Goal: Navigation & Orientation: Find specific page/section

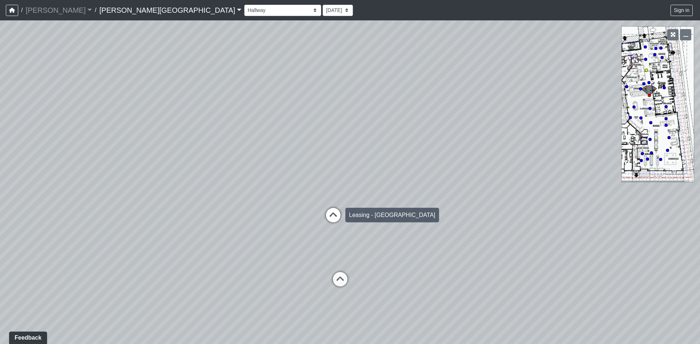
click at [337, 215] on icon at bounding box center [333, 219] width 22 height 22
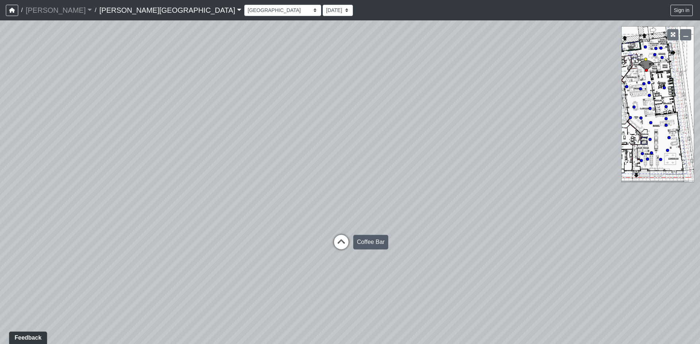
click at [345, 244] on icon at bounding box center [341, 246] width 22 height 22
drag, startPoint x: 487, startPoint y: 179, endPoint x: 481, endPoint y: 167, distance: 14.5
click at [481, 167] on div "Loading... Fitness - Fitness Entry Loading... TV Seating Loading... Seating 1 L…" at bounding box center [350, 182] width 700 height 324
drag, startPoint x: 390, startPoint y: 171, endPoint x: 430, endPoint y: 174, distance: 40.6
click at [430, 174] on div "Loading... Fitness - Fitness Entry Loading... TV Seating Loading... Seating 1 L…" at bounding box center [350, 182] width 700 height 324
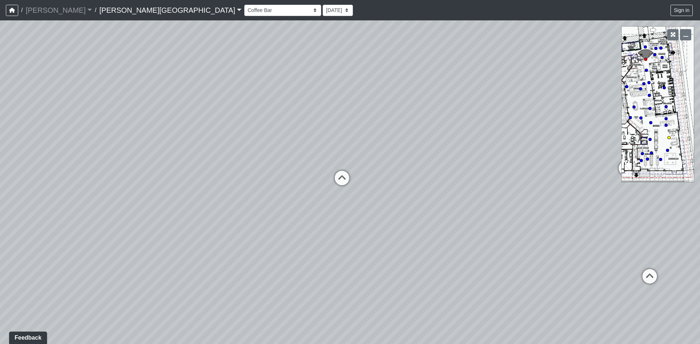
click at [669, 138] on circle at bounding box center [668, 137] width 3 height 3
click at [628, 118] on circle at bounding box center [629, 117] width 3 height 3
drag, startPoint x: 338, startPoint y: 193, endPoint x: 467, endPoint y: 163, distance: 132.9
click at [474, 162] on div "Loading... Fitness - Fitness Entry Loading... TV Seating Loading... Seating 1 L…" at bounding box center [350, 182] width 700 height 324
drag, startPoint x: 401, startPoint y: 164, endPoint x: 391, endPoint y: 171, distance: 12.1
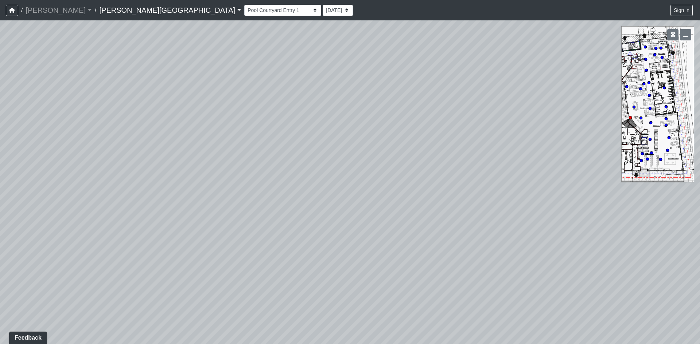
click at [490, 164] on div "Loading... Fitness - Fitness Entry Loading... TV Seating Loading... Seating 1 L…" at bounding box center [350, 182] width 700 height 324
drag, startPoint x: 379, startPoint y: 166, endPoint x: 392, endPoint y: 165, distance: 13.2
click at [392, 165] on div "Loading... Fitness - Fitness Entry Loading... TV Seating Loading... Seating 1 L…" at bounding box center [350, 182] width 700 height 324
drag, startPoint x: 361, startPoint y: 160, endPoint x: 478, endPoint y: 177, distance: 118.6
click at [477, 177] on div "Loading... Fitness - Fitness Entry Loading... TV Seating Loading... Seating 1 L…" at bounding box center [350, 182] width 700 height 324
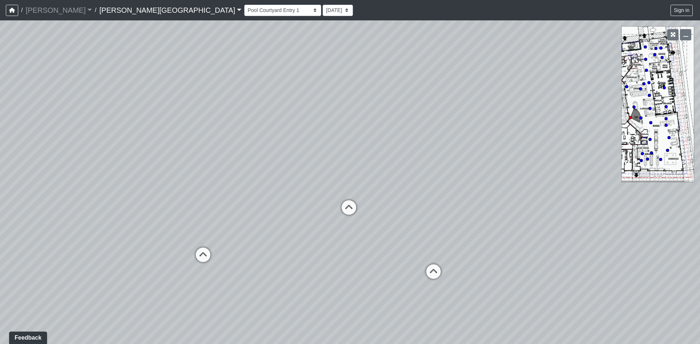
click at [396, 162] on div "Loading... Fitness - Fitness Entry Loading... TV Seating Loading... Seating 1 L…" at bounding box center [350, 182] width 700 height 324
drag, startPoint x: 337, startPoint y: 172, endPoint x: 431, endPoint y: 175, distance: 94.4
click at [440, 173] on div "Loading... Fitness - Fitness Entry Loading... TV Seating Loading... Seating 1 L…" at bounding box center [350, 182] width 700 height 324
click at [360, 170] on div "Loading... Fitness - Fitness Entry Loading... TV Seating Loading... Seating 1 L…" at bounding box center [350, 182] width 700 height 324
drag, startPoint x: 283, startPoint y: 224, endPoint x: 302, endPoint y: 173, distance: 54.5
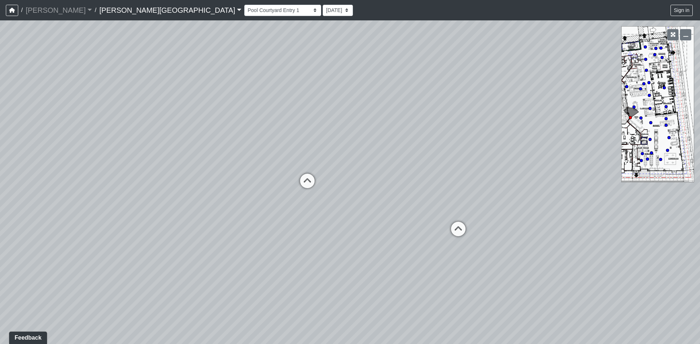
drag, startPoint x: 282, startPoint y: 169, endPoint x: 356, endPoint y: 129, distance: 83.6
click at [356, 129] on div "Loading... Fitness - Fitness Entry Loading... TV Seating Loading... Seating 1 L…" at bounding box center [350, 182] width 700 height 324
drag, startPoint x: 314, startPoint y: 254, endPoint x: 340, endPoint y: 211, distance: 50.7
click at [340, 211] on div "Loading... Fitness - Fitness Entry Loading... TV Seating Loading... Seating 1 L…" at bounding box center [350, 182] width 700 height 324
drag, startPoint x: 384, startPoint y: 173, endPoint x: 385, endPoint y: 205, distance: 31.7
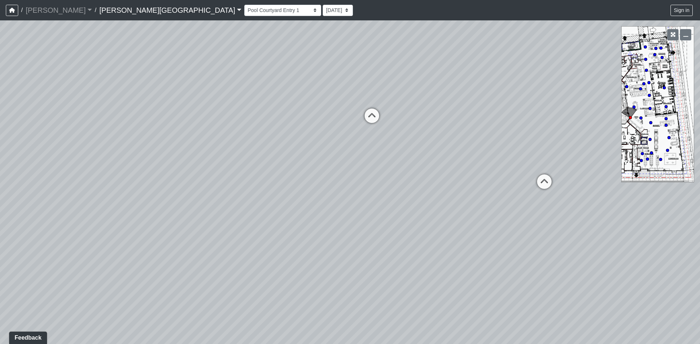
click at [384, 204] on div "Loading... Fitness - Fitness Entry Loading... TV Seating Loading... Seating 1 L…" at bounding box center [350, 182] width 700 height 324
drag, startPoint x: 372, startPoint y: 179, endPoint x: 373, endPoint y: 221, distance: 41.9
click at [373, 221] on div "Loading... Fitness - Fitness Entry Loading... TV Seating Loading... Seating 1 L…" at bounding box center [350, 182] width 700 height 324
click at [374, 224] on div "Loading... Fitness - Fitness Entry Loading... TV Seating Loading... Seating 1 L…" at bounding box center [350, 182] width 700 height 324
drag, startPoint x: 382, startPoint y: 229, endPoint x: 382, endPoint y: 236, distance: 6.9
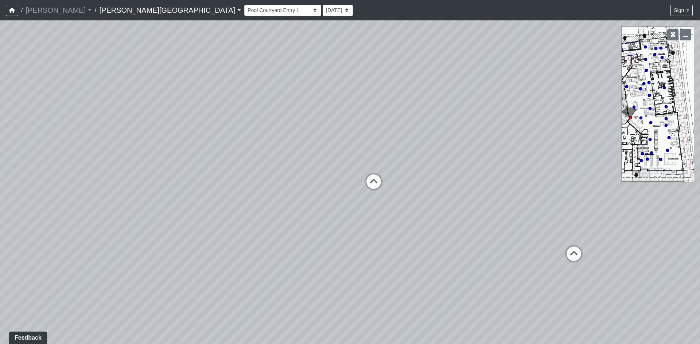
click at [382, 235] on div "Loading... Fitness - Fitness Entry Loading... TV Seating Loading... Seating 1 L…" at bounding box center [350, 182] width 700 height 324
drag, startPoint x: 456, startPoint y: 216, endPoint x: 456, endPoint y: 204, distance: 12.0
click at [456, 204] on div "Loading... Fitness - Fitness Entry Loading... TV Seating Loading... Seating 1 L…" at bounding box center [350, 182] width 700 height 324
click at [534, 259] on icon at bounding box center [532, 270] width 22 height 22
drag, startPoint x: 375, startPoint y: 188, endPoint x: 483, endPoint y: 160, distance: 111.8
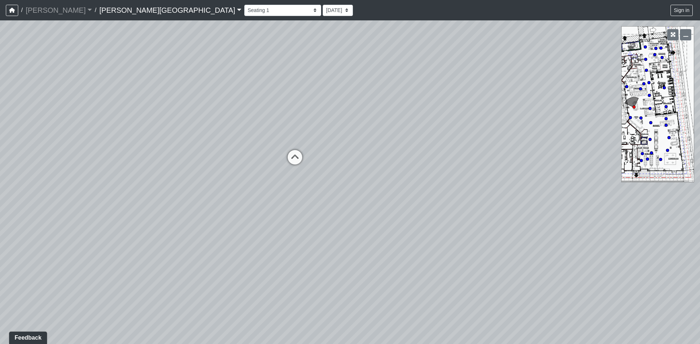
click at [493, 157] on div "Loading... Fitness - Fitness Entry Loading... TV Seating Loading... Seating 1 L…" at bounding box center [350, 182] width 700 height 324
drag, startPoint x: 387, startPoint y: 176, endPoint x: 448, endPoint y: 175, distance: 61.2
click at [434, 172] on div "Loading... Fitness - Fitness Entry Loading... TV Seating Loading... Seating 1 L…" at bounding box center [350, 182] width 700 height 324
drag, startPoint x: 295, startPoint y: 167, endPoint x: 375, endPoint y: 167, distance: 79.4
click at [370, 167] on div "Loading... Fitness - Fitness Entry Loading... TV Seating Loading... Seating 1 L…" at bounding box center [350, 182] width 700 height 324
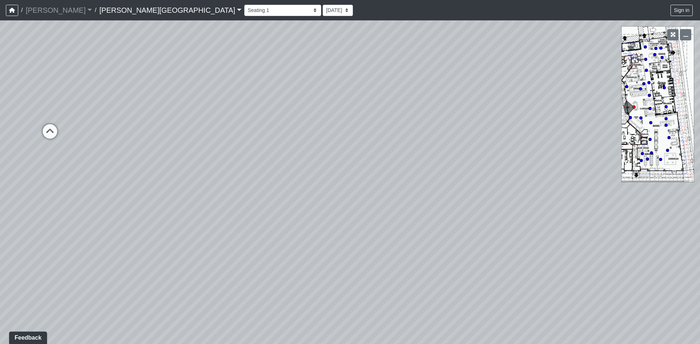
drag, startPoint x: 322, startPoint y: 182, endPoint x: 330, endPoint y: 185, distance: 8.8
click at [392, 178] on div "Loading... Fitness - Fitness Entry Loading... TV Seating Loading... Seating 1 L…" at bounding box center [350, 182] width 700 height 324
drag, startPoint x: 327, startPoint y: 175, endPoint x: 352, endPoint y: 179, distance: 25.6
click at [407, 171] on div "Loading... Fitness - Fitness Entry Loading... TV Seating Loading... Seating 1 L…" at bounding box center [350, 182] width 700 height 324
click at [410, 182] on div "Loading... Fitness - Fitness Entry Loading... TV Seating Loading... Seating 1 L…" at bounding box center [350, 182] width 700 height 324
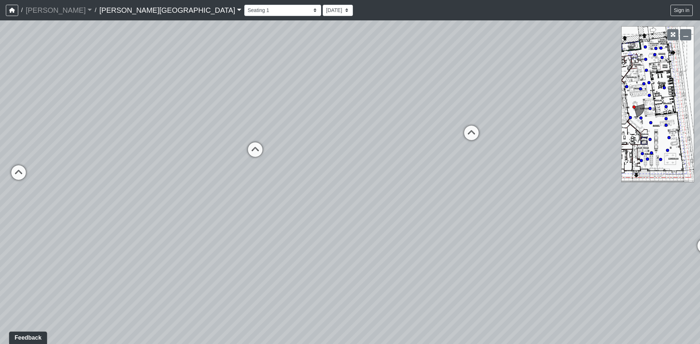
drag, startPoint x: 282, startPoint y: 156, endPoint x: 400, endPoint y: 167, distance: 118.9
click at [400, 167] on div "Loading... Fitness - Fitness Entry Loading... TV Seating Loading... Seating 1 L…" at bounding box center [350, 182] width 700 height 324
click at [326, 156] on div "Loading... Fitness - Fitness Entry Loading... TV Seating Loading... Seating 1 L…" at bounding box center [350, 182] width 700 height 324
drag, startPoint x: 239, startPoint y: 151, endPoint x: 258, endPoint y: 169, distance: 25.8
click at [303, 158] on div "Loading... Fitness - Fitness Entry Loading... TV Seating Loading... Seating 1 L…" at bounding box center [350, 182] width 700 height 324
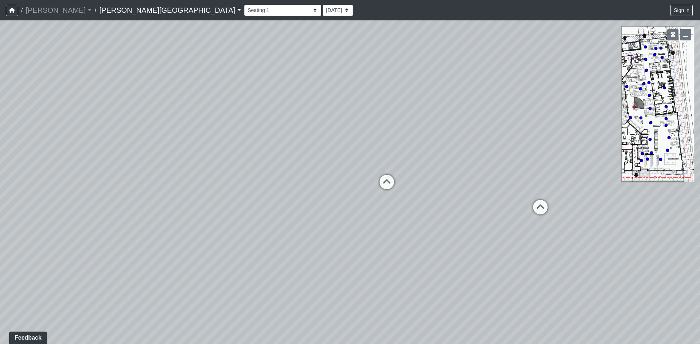
drag, startPoint x: 245, startPoint y: 194, endPoint x: 348, endPoint y: 188, distance: 103.3
click at [348, 188] on div "Loading... Fitness - Fitness Entry Loading... TV Seating Loading... Seating 1 L…" at bounding box center [350, 182] width 700 height 324
drag, startPoint x: 232, startPoint y: 154, endPoint x: 323, endPoint y: 183, distance: 95.0
click at [322, 183] on div "Loading... Fitness - Fitness Entry Loading... TV Seating Loading... Seating 1 L…" at bounding box center [350, 182] width 700 height 324
drag, startPoint x: 227, startPoint y: 191, endPoint x: 290, endPoint y: 177, distance: 65.0
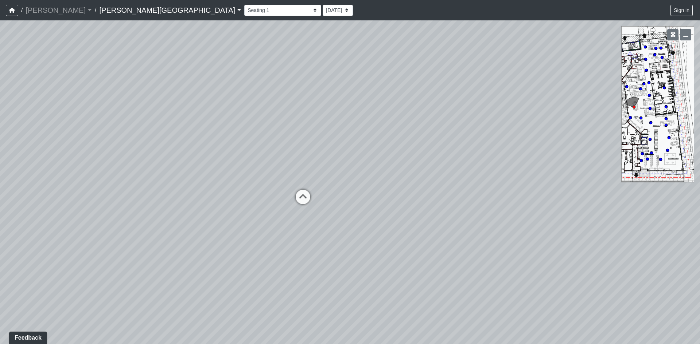
click at [286, 177] on div "Loading... Fitness - Fitness Entry Loading... TV Seating Loading... Seating 1 L…" at bounding box center [350, 182] width 700 height 324
drag, startPoint x: 299, startPoint y: 149, endPoint x: 321, endPoint y: 138, distance: 24.9
click at [319, 139] on div "Loading... Fitness - Fitness Entry Loading... TV Seating Loading... Seating 1 L…" at bounding box center [350, 182] width 700 height 324
click at [311, 177] on div "Loading... Fitness - Fitness Entry Loading... TV Seating Loading... Seating 1 L…" at bounding box center [350, 182] width 700 height 324
drag, startPoint x: 228, startPoint y: 173, endPoint x: 273, endPoint y: 176, distance: 44.9
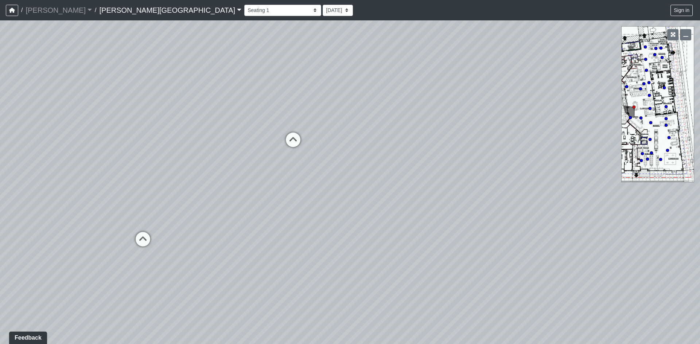
click at [273, 170] on div "Loading... Fitness - Fitness Entry Loading... TV Seating Loading... Seating 1 L…" at bounding box center [350, 182] width 700 height 324
drag, startPoint x: 248, startPoint y: 138, endPoint x: 285, endPoint y: 158, distance: 40.9
click at [282, 156] on div "Loading... Fitness - Fitness Entry Loading... TV Seating Loading... Seating 1 L…" at bounding box center [350, 182] width 700 height 324
click at [273, 157] on div "Loading... Fitness - Fitness Entry Loading... TV Seating Loading... Seating 1 L…" at bounding box center [350, 182] width 700 height 324
drag, startPoint x: 299, startPoint y: 152, endPoint x: 325, endPoint y: 159, distance: 26.4
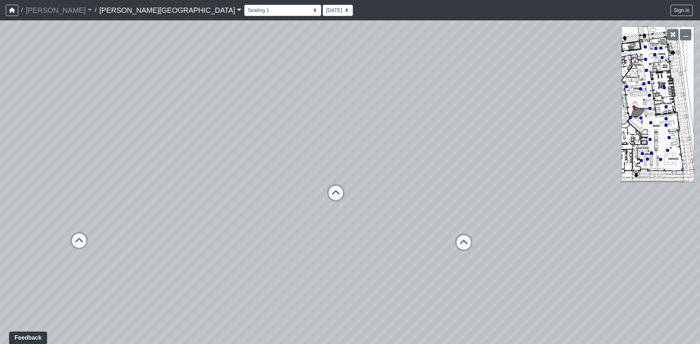
click at [324, 159] on div "Loading... Fitness - Fitness Entry Loading... TV Seating Loading... Seating 1 L…" at bounding box center [350, 182] width 700 height 324
click at [300, 158] on div "Loading... Fitness - Fitness Entry Loading... TV Seating Loading... Seating 1 L…" at bounding box center [350, 182] width 700 height 324
drag, startPoint x: 317, startPoint y: 169, endPoint x: 426, endPoint y: 184, distance: 109.6
click at [442, 178] on div "Loading... Fitness - Fitness Entry Loading... TV Seating Loading... Seating 1 L…" at bounding box center [350, 182] width 700 height 324
click at [423, 177] on div "Loading... Fitness - Fitness Entry Loading... TV Seating Loading... Seating 1 L…" at bounding box center [350, 182] width 700 height 324
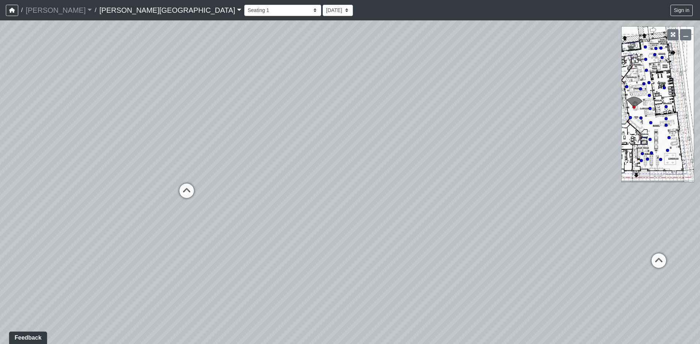
drag, startPoint x: 450, startPoint y: 189, endPoint x: 364, endPoint y: 174, distance: 86.9
click at [371, 171] on div "Loading... Fitness - Fitness Entry Loading... TV Seating Loading... Seating 1 L…" at bounding box center [350, 182] width 700 height 324
drag, startPoint x: 286, startPoint y: 184, endPoint x: 372, endPoint y: 160, distance: 89.4
click at [376, 152] on div "Loading... Fitness - Fitness Entry Loading... TV Seating Loading... Seating 1 L…" at bounding box center [350, 182] width 700 height 324
drag, startPoint x: 270, startPoint y: 122, endPoint x: 358, endPoint y: 138, distance: 89.1
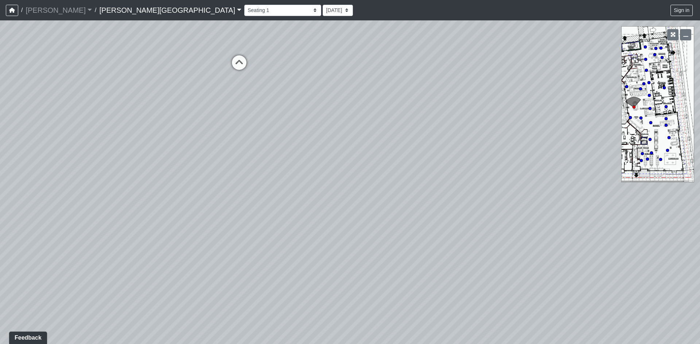
click at [351, 132] on div "Loading... Fitness - Fitness Entry Loading... TV Seating Loading... Seating 1 L…" at bounding box center [350, 182] width 700 height 324
click at [352, 149] on div "Loading... Fitness - Fitness Entry Loading... TV Seating Loading... Seating 1 L…" at bounding box center [350, 182] width 700 height 324
drag, startPoint x: 272, startPoint y: 137, endPoint x: 384, endPoint y: 205, distance: 130.5
click at [368, 199] on div "Loading... Fitness - Fitness Entry Loading... TV Seating Loading... Seating 1 L…" at bounding box center [350, 182] width 700 height 324
drag, startPoint x: 290, startPoint y: 194, endPoint x: 336, endPoint y: 147, distance: 66.2
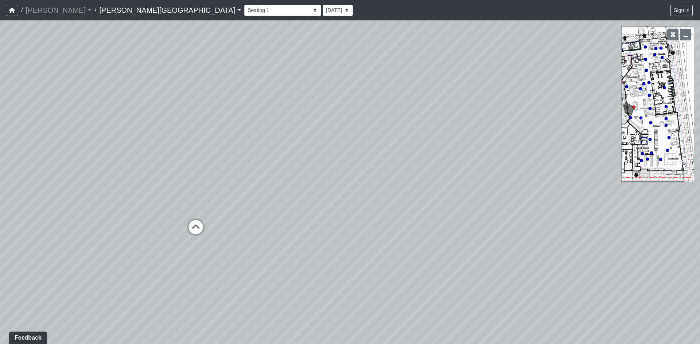
click at [326, 154] on div "Loading... Fitness - Fitness Entry Loading... TV Seating Loading... Seating 1 L…" at bounding box center [350, 182] width 700 height 324
click at [329, 142] on div "Loading... Fitness - Fitness Entry Loading... TV Seating Loading... Seating 1 L…" at bounding box center [350, 182] width 700 height 324
click at [371, 165] on div "Loading... Fitness - Fitness Entry Loading... TV Seating Loading... Seating 1 L…" at bounding box center [350, 182] width 700 height 324
drag, startPoint x: 333, startPoint y: 161, endPoint x: 389, endPoint y: 163, distance: 56.1
click at [389, 160] on div "Loading... Fitness - Fitness Entry Loading... TV Seating Loading... Seating 1 L…" at bounding box center [350, 182] width 700 height 324
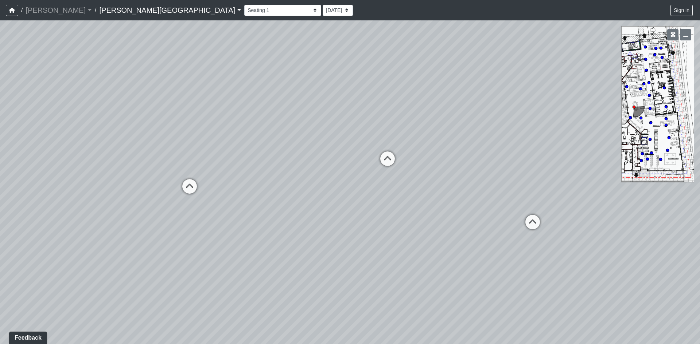
drag, startPoint x: 368, startPoint y: 153, endPoint x: 374, endPoint y: 167, distance: 15.0
click at [374, 167] on div "Loading... Fitness - Fitness Entry Loading... TV Seating Loading... Seating 1 L…" at bounding box center [350, 182] width 700 height 324
click at [381, 162] on icon at bounding box center [387, 163] width 22 height 22
drag, startPoint x: 429, startPoint y: 164, endPoint x: 348, endPoint y: 152, distance: 81.7
click at [348, 152] on div "Loading... Fitness - Fitness Entry Loading... TV Seating Loading... Seating 1 L…" at bounding box center [350, 182] width 700 height 324
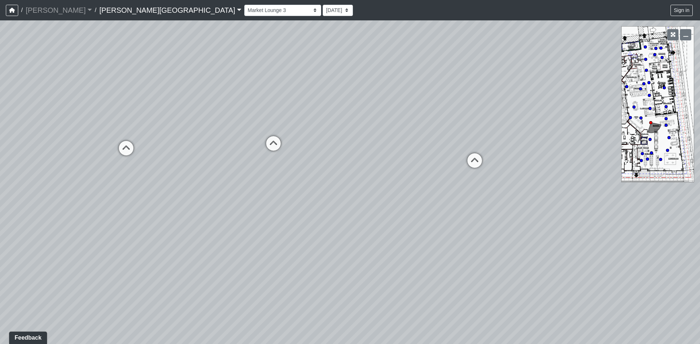
click at [357, 146] on div "Loading... Fitness - Fitness Entry Loading... TV Seating Loading... Seating 1 L…" at bounding box center [350, 182] width 700 height 324
drag, startPoint x: 417, startPoint y: 141, endPoint x: 317, endPoint y: 175, distance: 105.9
click at [311, 173] on div "Loading... Fitness - Fitness Entry Loading... TV Seating Loading... Seating 1 L…" at bounding box center [350, 182] width 700 height 324
drag, startPoint x: 374, startPoint y: 160, endPoint x: 365, endPoint y: 174, distance: 16.6
click at [329, 167] on div "Loading... Fitness - Fitness Entry Loading... TV Seating Loading... Seating 1 L…" at bounding box center [350, 182] width 700 height 324
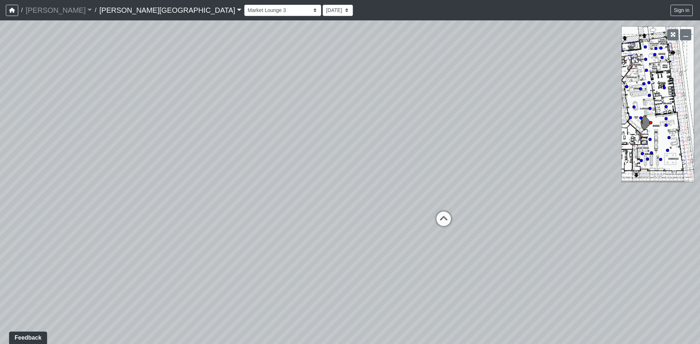
drag, startPoint x: 380, startPoint y: 165, endPoint x: 354, endPoint y: 166, distance: 26.2
click at [354, 165] on div "Loading... Fitness - Fitness Entry Loading... TV Seating Loading... Seating 1 L…" at bounding box center [350, 182] width 700 height 324
drag, startPoint x: 451, startPoint y: 153, endPoint x: 372, endPoint y: 159, distance: 79.6
click at [385, 156] on div "Loading... Fitness - Fitness Entry Loading... TV Seating Loading... Seating 1 L…" at bounding box center [350, 182] width 700 height 324
click at [387, 163] on div "Loading... Fitness - Fitness Entry Loading... TV Seating Loading... Seating 1 L…" at bounding box center [350, 182] width 700 height 324
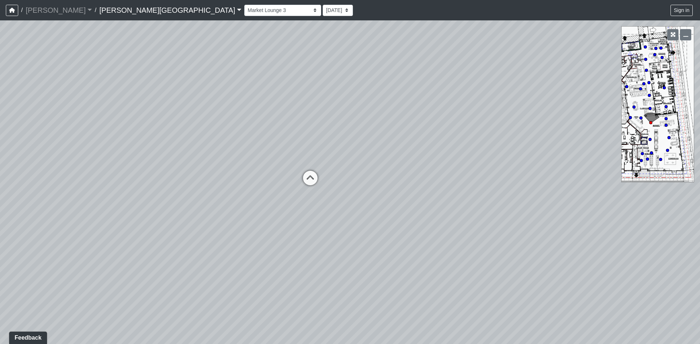
drag, startPoint x: 442, startPoint y: 166, endPoint x: 380, endPoint y: 162, distance: 61.7
click at [387, 162] on div "Loading... Fitness - Fitness Entry Loading... TV Seating Loading... Seating 1 L…" at bounding box center [350, 182] width 700 height 324
drag, startPoint x: 446, startPoint y: 167, endPoint x: 378, endPoint y: 162, distance: 67.9
click at [380, 162] on div "Loading... Fitness - Fitness Entry Loading... TV Seating Loading... Seating 1 L…" at bounding box center [350, 182] width 700 height 324
drag, startPoint x: 448, startPoint y: 166, endPoint x: 363, endPoint y: 162, distance: 85.7
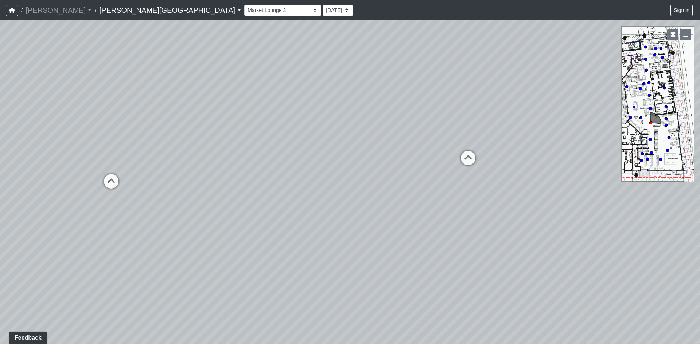
click at [372, 162] on div "Loading... Fitness - Fitness Entry Loading... TV Seating Loading... Seating 1 L…" at bounding box center [350, 182] width 700 height 324
drag, startPoint x: 426, startPoint y: 217, endPoint x: 310, endPoint y: 238, distance: 118.2
click at [310, 238] on div "Loading... Fitness - Fitness Entry Loading... TV Seating Loading... Seating 1 L…" at bounding box center [350, 182] width 700 height 324
click at [431, 172] on icon at bounding box center [430, 174] width 22 height 22
drag, startPoint x: 520, startPoint y: 180, endPoint x: 427, endPoint y: 183, distance: 93.3
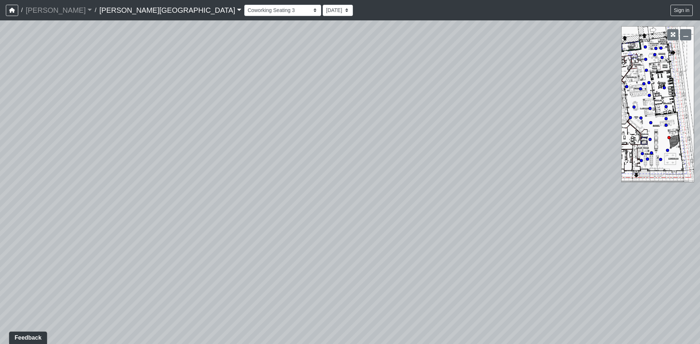
click at [427, 183] on div "Loading... Fitness - Fitness Entry Loading... TV Seating Loading... Seating 1 L…" at bounding box center [350, 182] width 700 height 324
click at [429, 181] on div "Loading... Fitness - Fitness Entry Loading... TV Seating Loading... Seating 1 L…" at bounding box center [350, 182] width 700 height 324
drag, startPoint x: 470, startPoint y: 181, endPoint x: 374, endPoint y: 171, distance: 96.7
click at [381, 172] on div "Loading... Fitness - Fitness Entry Loading... TV Seating Loading... Seating 1 L…" at bounding box center [350, 182] width 700 height 324
click at [352, 213] on div "Loading... Fitness - Fitness Entry Loading... TV Seating Loading... Seating 1 L…" at bounding box center [350, 182] width 700 height 324
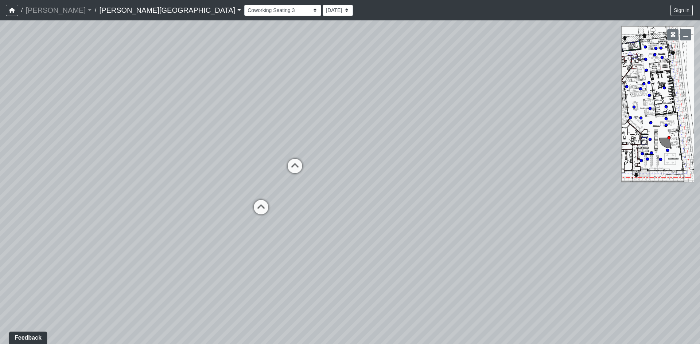
drag, startPoint x: 416, startPoint y: 204, endPoint x: 352, endPoint y: 202, distance: 64.2
click at [360, 203] on div "Loading... Fitness - Fitness Entry Loading... TV Seating Loading... Seating 1 L…" at bounding box center [350, 182] width 700 height 324
click at [308, 197] on div "Loading... Fitness - Fitness Entry Loading... TV Seating Loading... Seating 1 L…" at bounding box center [350, 182] width 700 height 324
click at [314, 199] on div "Loading... Fitness - Fitness Entry Loading... TV Seating Loading... Seating 1 L…" at bounding box center [350, 182] width 700 height 324
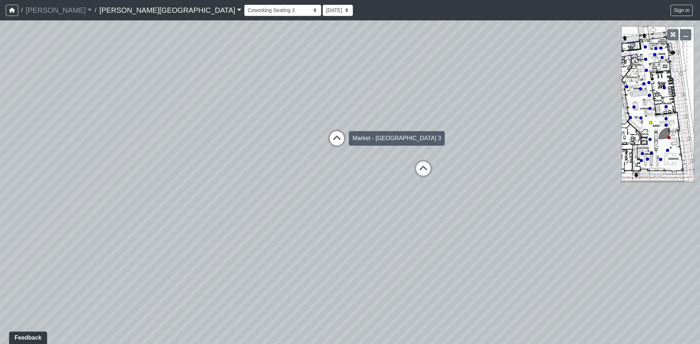
click at [333, 144] on icon at bounding box center [337, 142] width 22 height 22
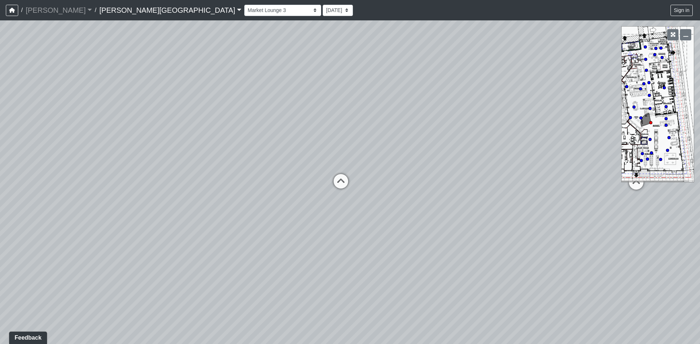
drag, startPoint x: 303, startPoint y: 120, endPoint x: 411, endPoint y: 140, distance: 109.7
click at [411, 140] on div "Loading... Fitness - Fitness Entry Loading... TV Seating Loading... Seating 1 L…" at bounding box center [350, 182] width 700 height 324
drag, startPoint x: 296, startPoint y: 163, endPoint x: 332, endPoint y: 164, distance: 35.7
click at [360, 158] on div "Loading... Fitness - Fitness Entry Loading... TV Seating Loading... Seating 1 L…" at bounding box center [350, 182] width 700 height 324
drag, startPoint x: 250, startPoint y: 162, endPoint x: 315, endPoint y: 218, distance: 85.8
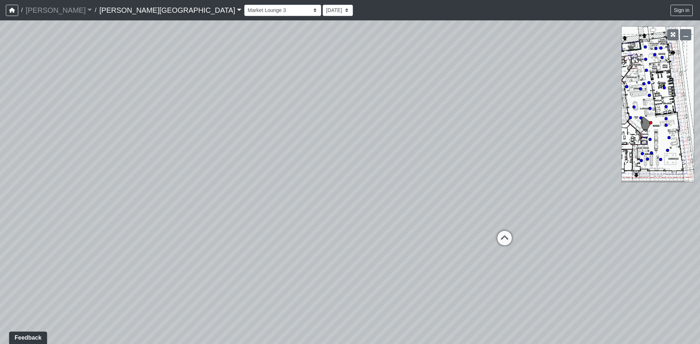
click at [314, 217] on div "Loading... Fitness - Fitness Entry Loading... TV Seating Loading... Seating 1 L…" at bounding box center [350, 182] width 700 height 324
drag, startPoint x: 214, startPoint y: 200, endPoint x: 329, endPoint y: 204, distance: 115.6
click at [325, 203] on div "Loading... Fitness - Fitness Entry Loading... TV Seating Loading... Seating 1 L…" at bounding box center [350, 182] width 700 height 324
drag, startPoint x: 267, startPoint y: 207, endPoint x: 324, endPoint y: 192, distance: 58.3
click at [329, 185] on div "Loading... Fitness - Fitness Entry Loading... TV Seating Loading... Seating 1 L…" at bounding box center [350, 182] width 700 height 324
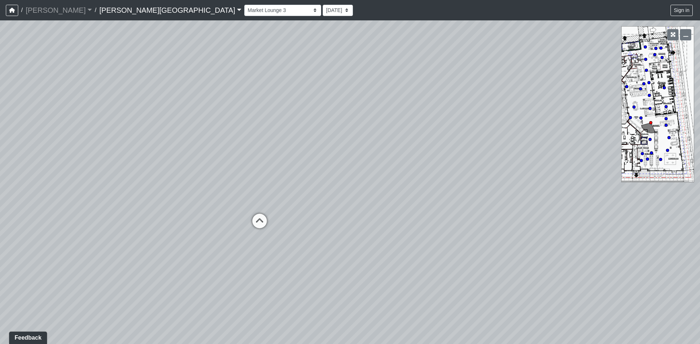
drag, startPoint x: 294, startPoint y: 184, endPoint x: 351, endPoint y: 185, distance: 56.5
click at [347, 184] on div "Loading... Fitness - Fitness Entry Loading... TV Seating Loading... Seating 1 L…" at bounding box center [350, 182] width 700 height 324
drag, startPoint x: 287, startPoint y: 182, endPoint x: 314, endPoint y: 177, distance: 27.4
click at [314, 177] on div "Loading... Fitness - Fitness Entry Loading... TV Seating Loading... Seating 1 L…" at bounding box center [350, 182] width 700 height 324
click at [324, 176] on div "Loading... Fitness - Fitness Entry Loading... TV Seating Loading... Seating 1 L…" at bounding box center [350, 182] width 700 height 324
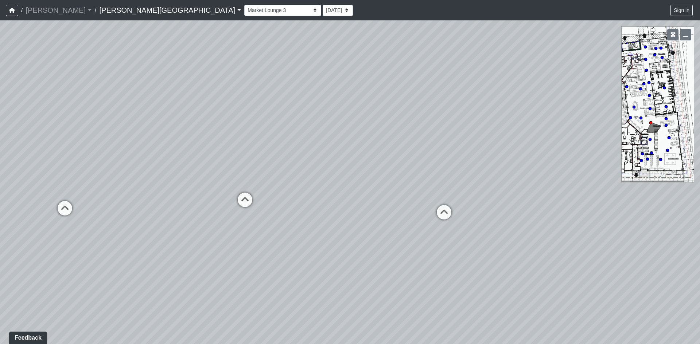
drag, startPoint x: 308, startPoint y: 180, endPoint x: 344, endPoint y: 178, distance: 35.8
click at [334, 177] on div "Loading... Fitness - Fitness Entry Loading... TV Seating Loading... Seating 1 L…" at bounding box center [350, 182] width 700 height 324
drag, startPoint x: 262, startPoint y: 179, endPoint x: 354, endPoint y: 183, distance: 91.5
click at [350, 182] on div "Loading... Fitness - Fitness Entry Loading... TV Seating Loading... Seating 1 L…" at bounding box center [350, 182] width 700 height 324
drag, startPoint x: 453, startPoint y: 200, endPoint x: 341, endPoint y: 183, distance: 113.6
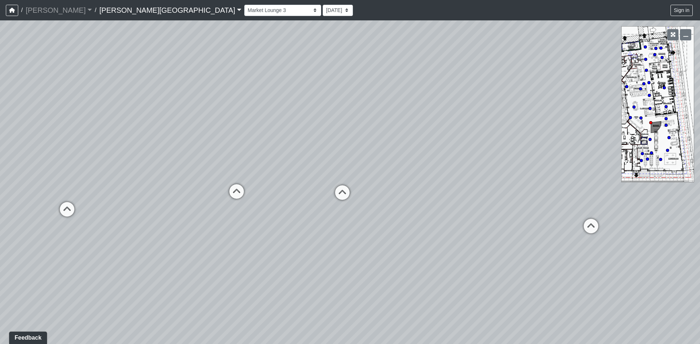
click at [338, 181] on div "Loading... Fitness - Fitness Entry Loading... TV Seating Loading... Seating 1 L…" at bounding box center [350, 182] width 700 height 324
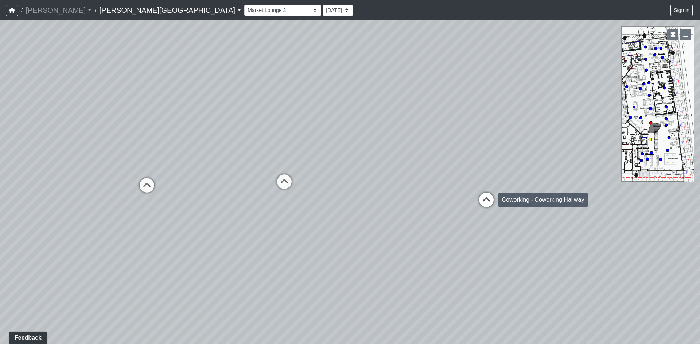
click at [482, 200] on icon at bounding box center [486, 204] width 22 height 22
drag, startPoint x: 334, startPoint y: 189, endPoint x: 361, endPoint y: 177, distance: 29.5
click at [373, 149] on div "Loading... Fitness - Fitness Entry Loading... TV Seating Loading... Seating 1 L…" at bounding box center [350, 182] width 700 height 324
drag, startPoint x: 258, startPoint y: 223, endPoint x: 355, endPoint y: 202, distance: 99.5
click at [355, 202] on div "Loading... Fitness - Fitness Entry Loading... TV Seating Loading... Seating 1 L…" at bounding box center [350, 182] width 700 height 324
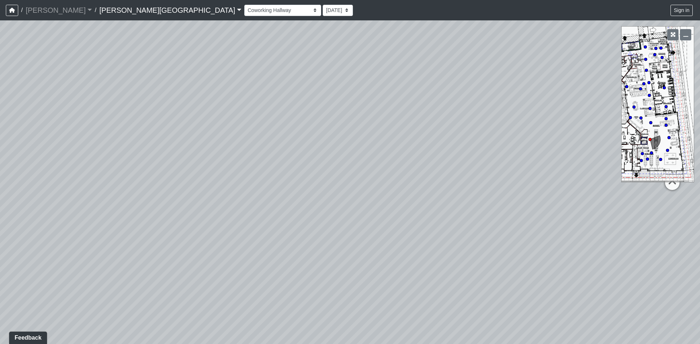
drag
click at [364, 205] on div "Loading... Fitness - Fitness Entry Loading... TV Seating Loading... Seating 1 L…" at bounding box center [350, 182] width 700 height 324
click at [389, 241] on div "Loading... Fitness - Fitness Entry Loading... TV Seating Loading... Seating 1 L…" at bounding box center [350, 182] width 700 height 324
click at [350, 223] on div "Loading... Fitness - Fitness Entry Loading... TV Seating Loading... Seating 1 L…" at bounding box center [350, 182] width 700 height 324
click at [224, 221] on icon at bounding box center [223, 225] width 22 height 22
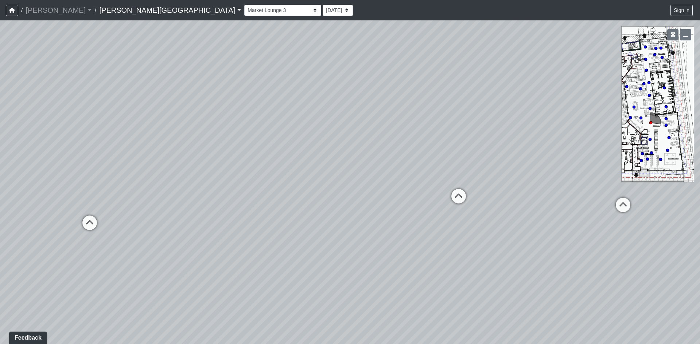
click at [297, 193] on div "Loading... Fitness - Fitness Entry Loading... TV Seating Loading... Seating 1 L…" at bounding box center [350, 182] width 700 height 324
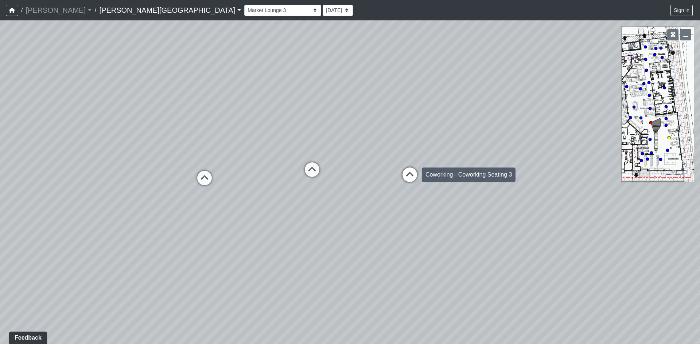
click at [410, 179] on icon at bounding box center [410, 179] width 22 height 22
click at [380, 181] on div "Loading... Fitness - Fitness Entry Loading... TV Seating Loading... Seating 1 L…" at bounding box center [350, 182] width 700 height 324
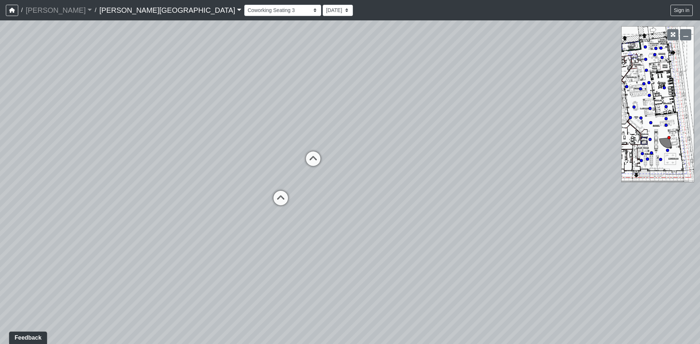
click at [138, 201] on div "Loading... Fitness - Fitness Entry Loading... TV Seating Loading... Seating 1 L…" at bounding box center [350, 182] width 700 height 324
click at [271, 194] on div "Loading... Fitness - Fitness Entry Loading... TV Seating Loading... Seating 1 L…" at bounding box center [350, 182] width 700 height 324
click at [290, 200] on div "Loading... Fitness - Fitness Entry Loading... TV Seating Loading... Seating 1 L…" at bounding box center [350, 182] width 700 height 324
click at [308, 197] on div "Loading... Fitness - Fitness Entry Loading... TV Seating Loading... Seating 1 L…" at bounding box center [350, 182] width 700 height 324
click at [291, 199] on div "Loading... Fitness - Fitness Entry Loading... TV Seating Loading... Seating 1 L…" at bounding box center [350, 182] width 700 height 324
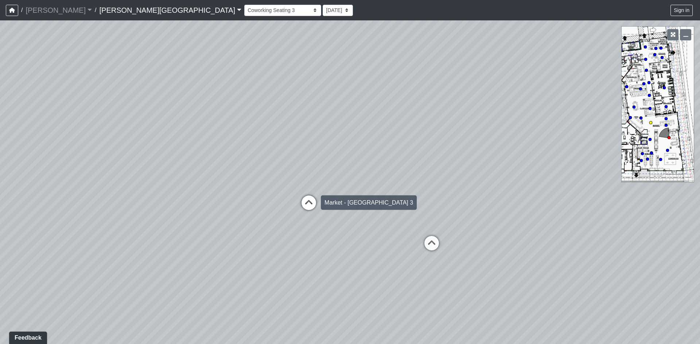
click at [312, 201] on icon at bounding box center [309, 207] width 22 height 22
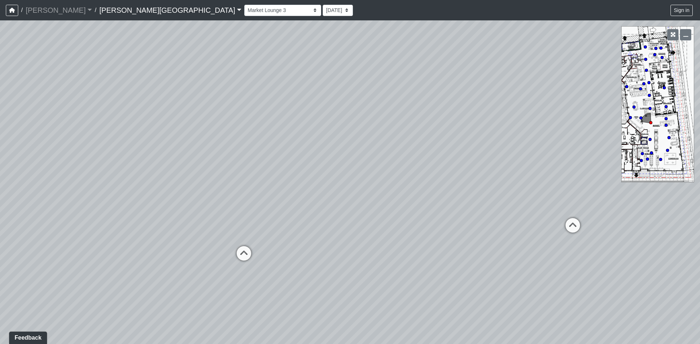
drag, startPoint x: 335, startPoint y: 188, endPoint x: 360, endPoint y: 174, distance: 28.6
click at [360, 174] on div "Loading... Fitness - Fitness Entry Loading... TV Seating Loading... Seating 1 L…" at bounding box center [350, 182] width 700 height 324
drag, startPoint x: 350, startPoint y: 166, endPoint x: 402, endPoint y: 165, distance: 51.4
click at [386, 165] on div "Loading... Fitness - Fitness Entry Loading... TV Seating Loading... Seating 1 L…" at bounding box center [350, 182] width 700 height 324
drag, startPoint x: 290, startPoint y: 145, endPoint x: 398, endPoint y: 148, distance: 107.5
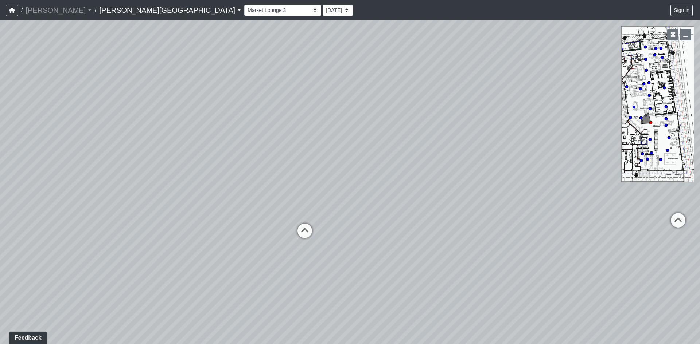
click at [394, 147] on div "Loading... Fitness - Fitness Entry Loading... TV Seating Loading... Seating 1 L…" at bounding box center [350, 182] width 700 height 324
drag, startPoint x: 247, startPoint y: 183, endPoint x: 376, endPoint y: 172, distance: 129.1
click at [356, 168] on div "Loading... Fitness - Fitness Entry Loading... TV Seating Loading... Seating 1 L…" at bounding box center [350, 182] width 700 height 324
drag, startPoint x: 234, startPoint y: 210, endPoint x: 256, endPoint y: 222, distance: 25.8
click at [255, 222] on div "Loading... Fitness - Fitness Entry Loading... TV Seating Loading... Seating 1 L…" at bounding box center [350, 182] width 700 height 324
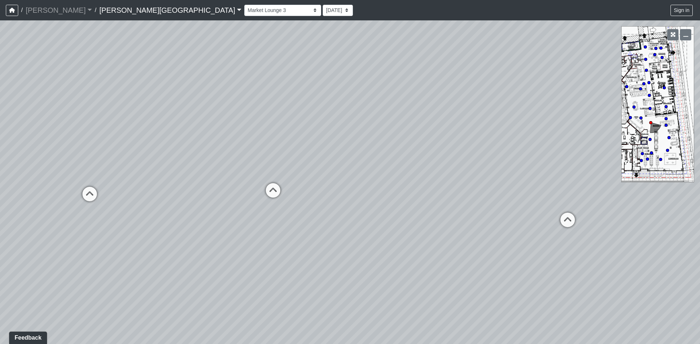
drag, startPoint x: 250, startPoint y: 223, endPoint x: 303, endPoint y: 240, distance: 56.8
click at [303, 240] on div "Loading... Fitness - Fitness Entry Loading... TV Seating Loading... Seating 1 L…" at bounding box center [350, 182] width 700 height 324
drag, startPoint x: 245, startPoint y: 183, endPoint x: 316, endPoint y: 198, distance: 73.0
click at [327, 192] on div "Loading... Fitness - Fitness Entry Loading... TV Seating Loading... Seating 1 L…" at bounding box center [350, 182] width 700 height 324
drag, startPoint x: 320, startPoint y: 167, endPoint x: 341, endPoint y: 166, distance: 21.5
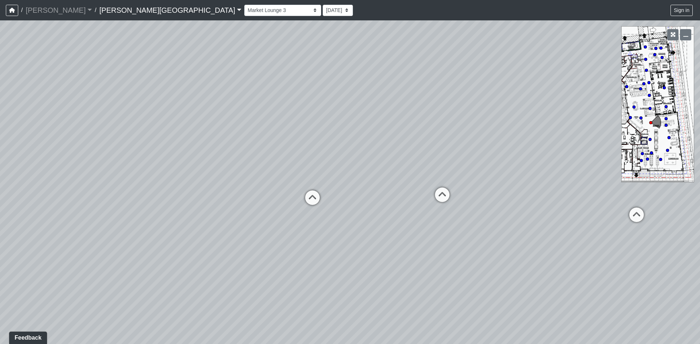
click at [341, 166] on div "Loading... Fitness - Fitness Entry Loading... TV Seating Loading... Seating 1 L…" at bounding box center [350, 182] width 700 height 324
drag, startPoint x: 483, startPoint y: 134, endPoint x: 281, endPoint y: 137, distance: 202.6
click at [296, 134] on div "Loading... Fitness - Fitness Entry Loading... TV Seating Loading... Seating 1 L…" at bounding box center [350, 182] width 700 height 324
drag, startPoint x: 442, startPoint y: 168, endPoint x: 380, endPoint y: 164, distance: 62.5
click at [380, 164] on div "Loading... Fitness - Fitness Entry Loading... TV Seating Loading... Seating 1 L…" at bounding box center [350, 182] width 700 height 324
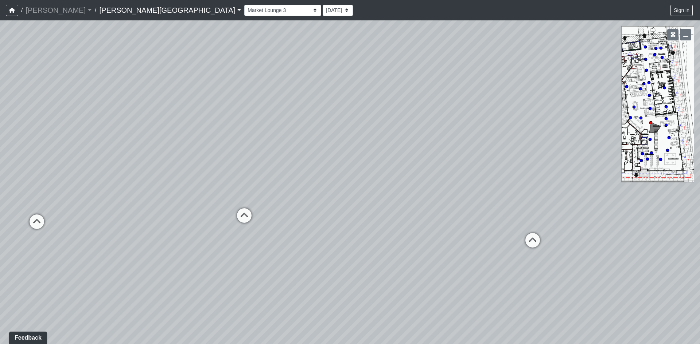
drag, startPoint x: 359, startPoint y: 180, endPoint x: 409, endPoint y: 190, distance: 51.6
click at [411, 190] on div "Loading... Fitness - Fitness Entry Loading... TV Seating Loading... Seating 1 L…" at bounding box center [350, 182] width 700 height 324
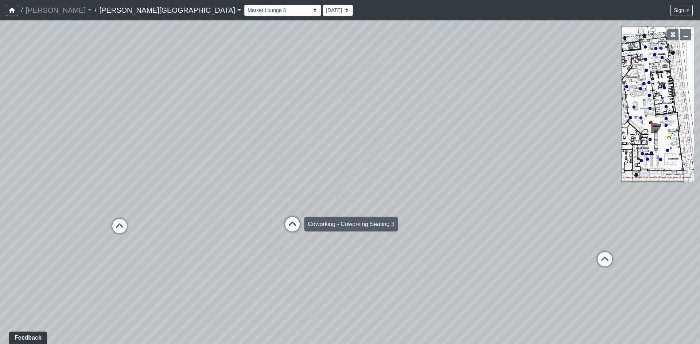
click at [292, 223] on icon at bounding box center [292, 228] width 22 height 22
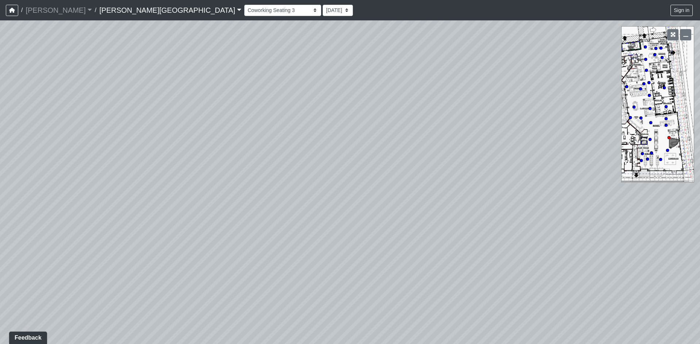
click at [357, 187] on div "Loading... Fitness - Fitness Entry Loading... TV Seating Loading... Seating 1 L…" at bounding box center [350, 182] width 700 height 324
drag, startPoint x: 368, startPoint y: 180, endPoint x: 332, endPoint y: 180, distance: 36.1
click at [349, 180] on div "Loading... Fitness - Fitness Entry Loading... TV Seating Loading... Seating 1 L…" at bounding box center [350, 182] width 700 height 324
drag, startPoint x: 341, startPoint y: 149, endPoint x: 327, endPoint y: 205, distance: 58.5
click at [327, 205] on div "Loading... Fitness - Fitness Entry Loading... TV Seating Loading... Seating 1 L…" at bounding box center [350, 182] width 700 height 324
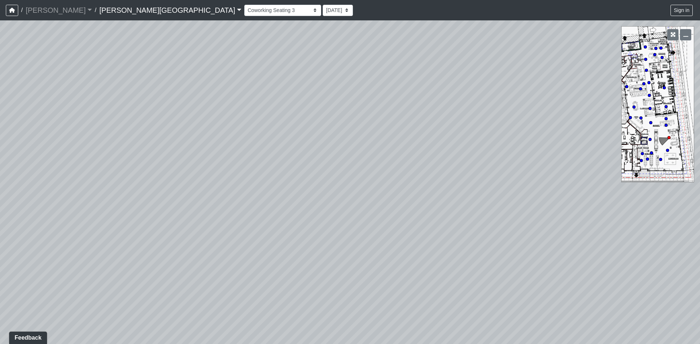
drag, startPoint x: 261, startPoint y: 193, endPoint x: 281, endPoint y: 235, distance: 46.4
click at [281, 235] on div "Loading... Fitness - Fitness Entry Loading... TV Seating Loading... Seating 1 L…" at bounding box center [350, 182] width 700 height 324
drag, startPoint x: 217, startPoint y: 178, endPoint x: 277, endPoint y: 213, distance: 69.4
click at [277, 213] on div "Loading... Fitness - Fitness Entry Loading... TV Seating Loading... Seating 1 L…" at bounding box center [350, 182] width 700 height 324
drag, startPoint x: 515, startPoint y: 197, endPoint x: 387, endPoint y: 202, distance: 128.3
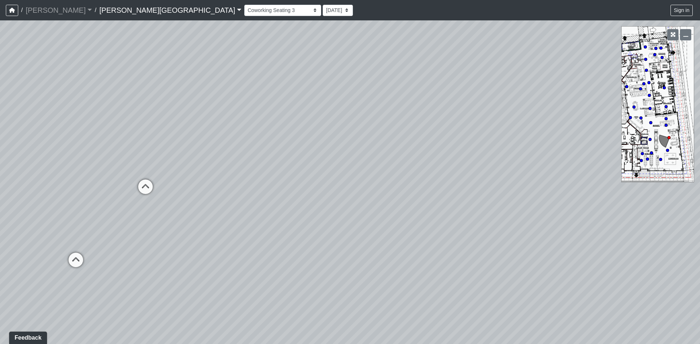
click at [383, 195] on div "Loading... Fitness - Fitness Entry Loading... TV Seating Loading... Seating 1 L…" at bounding box center [350, 182] width 700 height 324
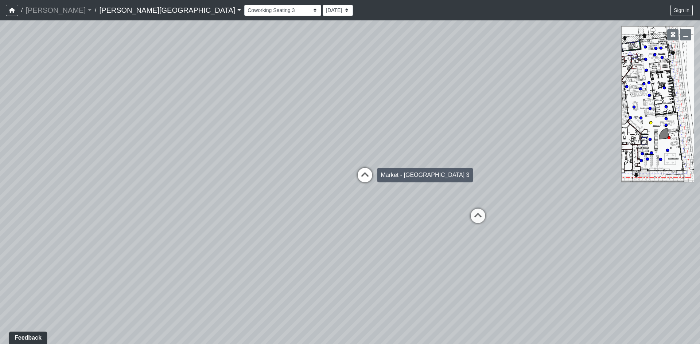
click at [370, 175] on icon at bounding box center [365, 179] width 22 height 22
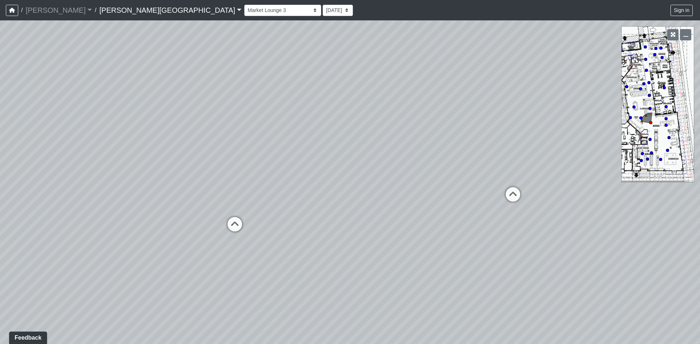
drag, startPoint x: 455, startPoint y: 156, endPoint x: 323, endPoint y: 162, distance: 132.8
click at [323, 162] on div "Loading... Fitness - Fitness Entry Loading... TV Seating Loading... Seating 1 L…" at bounding box center [350, 182] width 700 height 324
drag, startPoint x: 442, startPoint y: 148, endPoint x: 381, endPoint y: 145, distance: 60.6
click at [381, 145] on div "Loading... Fitness - Fitness Entry Loading... TV Seating Loading... Seating 1 L…" at bounding box center [350, 182] width 700 height 324
drag, startPoint x: 291, startPoint y: 155, endPoint x: 377, endPoint y: 153, distance: 86.4
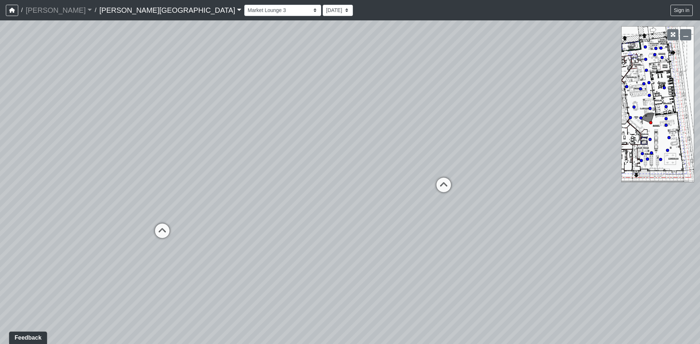
click at [377, 153] on div "Loading... Fitness - Fitness Entry Loading... TV Seating Loading... Seating 1 L…" at bounding box center [350, 182] width 700 height 324
click at [222, 219] on icon at bounding box center [216, 228] width 22 height 22
drag, startPoint x: 392, startPoint y: 158, endPoint x: 302, endPoint y: 157, distance: 89.6
click at [351, 153] on div "Loading... Fitness - Fitness Entry Loading... TV Seating Loading... Seating 1 L…" at bounding box center [350, 182] width 700 height 324
drag, startPoint x: 399, startPoint y: 158, endPoint x: 292, endPoint y: 159, distance: 107.5
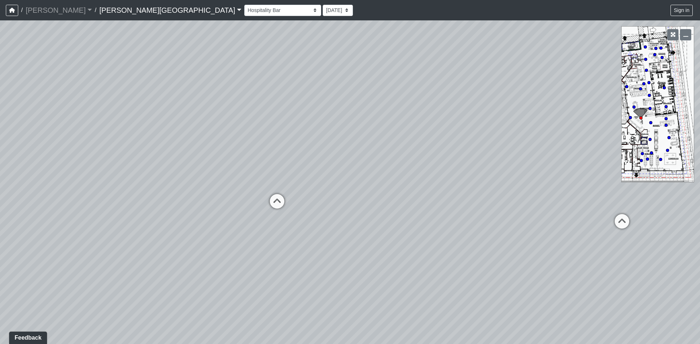
click at [347, 155] on div "Loading... Fitness - Fitness Entry Loading... TV Seating Loading... Seating 1 L…" at bounding box center [350, 182] width 700 height 324
click at [321, 159] on div "Loading... Fitness - Fitness Entry Loading... TV Seating Loading... Seating 1 L…" at bounding box center [350, 182] width 700 height 324
drag, startPoint x: 339, startPoint y: 129, endPoint x: 207, endPoint y: 205, distance: 152.6
click at [207, 205] on div "Loading... Fitness - Fitness Entry Loading... TV Seating Loading... Seating 1 L…" at bounding box center [350, 182] width 700 height 324
click at [329, 173] on div "Loading... Fitness - Fitness Entry Loading... TV Seating Loading... Seating 1 L…" at bounding box center [350, 182] width 700 height 324
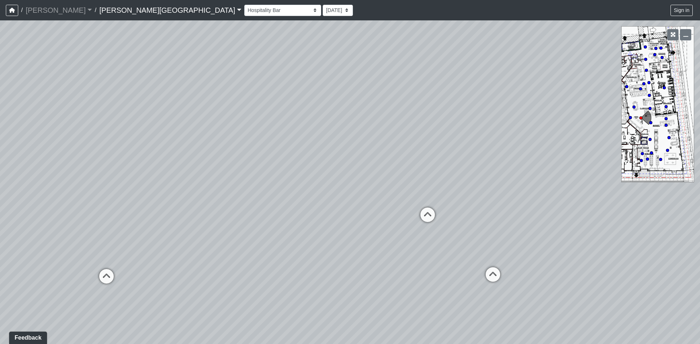
click at [322, 163] on div "Loading... Fitness - Fitness Entry Loading... TV Seating Loading... Seating 1 L…" at bounding box center [350, 182] width 700 height 324
drag, startPoint x: 322, startPoint y: 161, endPoint x: 273, endPoint y: 160, distance: 49.2
click at [273, 160] on div "Loading... Fitness - Fitness Entry Loading... TV Seating Loading... Seating 1 L…" at bounding box center [350, 182] width 700 height 324
drag, startPoint x: 419, startPoint y: 169, endPoint x: 320, endPoint y: 158, distance: 99.7
click at [320, 158] on div "Loading... Fitness - Fitness Entry Loading... TV Seating Loading... Seating 1 L…" at bounding box center [350, 182] width 700 height 324
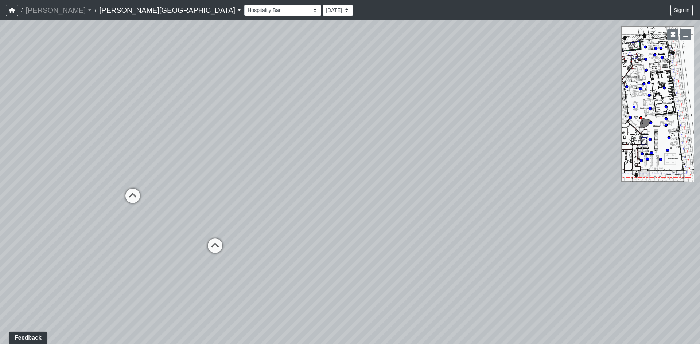
drag, startPoint x: 409, startPoint y: 148, endPoint x: 351, endPoint y: 148, distance: 57.9
click at [341, 142] on div "Loading... Fitness - Fitness Entry Loading... TV Seating Loading... Seating 1 L…" at bounding box center [350, 182] width 700 height 324
click at [284, 125] on div "Loading... Fitness - Fitness Entry Loading... TV Seating Loading... Seating 1 L…" at bounding box center [350, 182] width 700 height 324
drag, startPoint x: 356, startPoint y: 95, endPoint x: 353, endPoint y: 197, distance: 101.3
click at [353, 197] on div "Loading... Fitness - Fitness Entry Loading... TV Seating Loading... Seating 1 L…" at bounding box center [350, 182] width 700 height 324
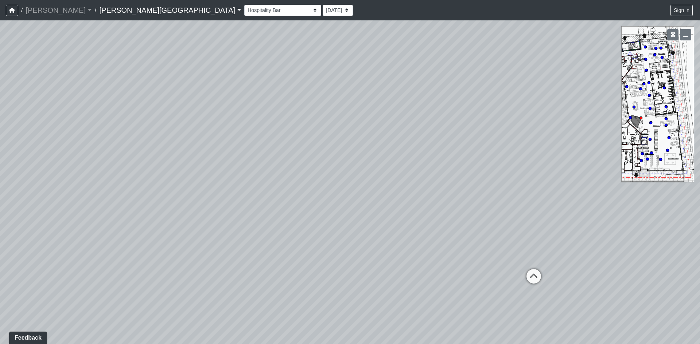
drag, startPoint x: 381, startPoint y: 122, endPoint x: 293, endPoint y: 122, distance: 88.2
click at [246, 117] on div "Loading... Fitness - Fitness Entry Loading... TV Seating Loading... Seating 1 L…" at bounding box center [350, 182] width 700 height 324
drag, startPoint x: 464, startPoint y: 134, endPoint x: 392, endPoint y: 129, distance: 71.9
click at [412, 128] on div "Loading... Fitness - Fitness Entry Loading... TV Seating Loading... Seating 1 L…" at bounding box center [350, 182] width 700 height 324
click at [400, 128] on div "Loading... Fitness - Fitness Entry Loading... TV Seating Loading... Seating 1 L…" at bounding box center [350, 182] width 700 height 324
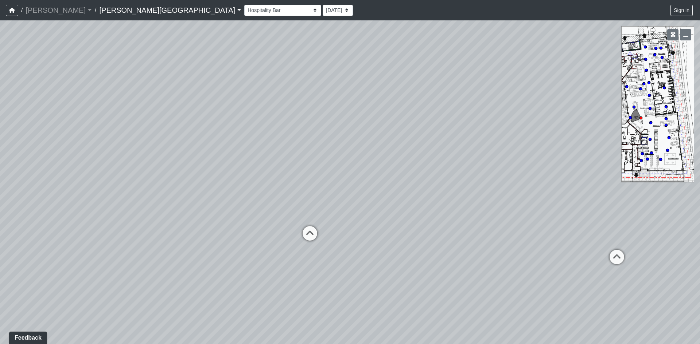
click at [266, 121] on div "Loading... Fitness - Fitness Entry Loading... TV Seating Loading... Seating 1 L…" at bounding box center [350, 182] width 700 height 324
click at [270, 198] on icon at bounding box center [272, 203] width 22 height 22
click at [212, 138] on icon at bounding box center [204, 135] width 22 height 22
drag, startPoint x: 334, startPoint y: 133, endPoint x: 231, endPoint y: 134, distance: 102.8
click at [286, 132] on div "Loading... Fitness - Fitness Entry Loading... TV Seating Loading... Seating 1 L…" at bounding box center [350, 182] width 700 height 324
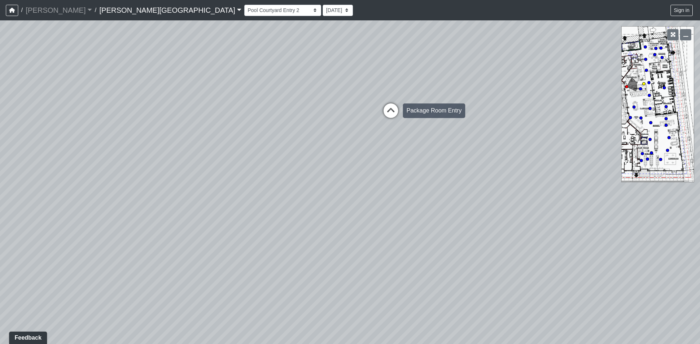
click at [387, 114] on icon at bounding box center [391, 114] width 22 height 22
click at [387, 114] on icon at bounding box center [396, 114] width 22 height 22
click at [387, 113] on icon at bounding box center [395, 121] width 22 height 22
drag, startPoint x: 310, startPoint y: 113, endPoint x: 423, endPoint y: 122, distance: 113.7
click at [412, 115] on div "Loading... Fitness - Fitness Entry Loading... TV Seating Loading... Seating 1 L…" at bounding box center [350, 182] width 700 height 324
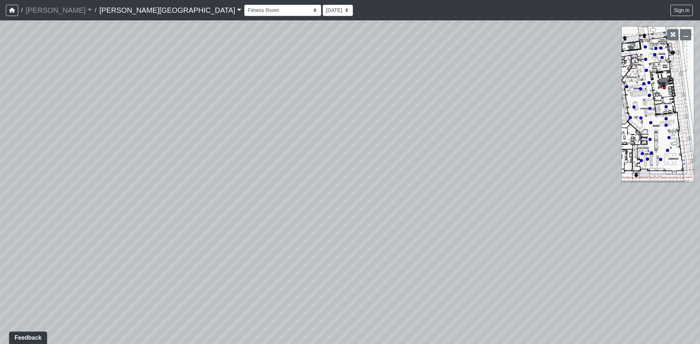
drag, startPoint x: 328, startPoint y: 113, endPoint x: 414, endPoint y: 121, distance: 86.4
click at [403, 119] on div "Loading... Fitness - Fitness Entry Loading... TV Seating Loading... Seating 1 L…" at bounding box center [350, 182] width 700 height 324
drag, startPoint x: 377, startPoint y: 114, endPoint x: 442, endPoint y: 122, distance: 65.0
click at [417, 117] on div "Loading... Fitness - Fitness Entry Loading... TV Seating Loading... Seating 1 L…" at bounding box center [350, 182] width 700 height 324
drag, startPoint x: 421, startPoint y: 118, endPoint x: 457, endPoint y: 121, distance: 36.2
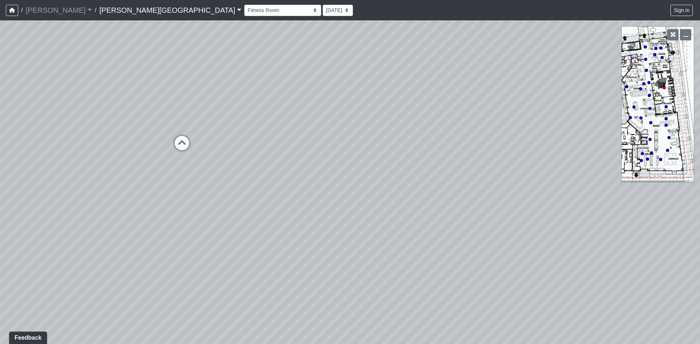
click at [439, 119] on div "Loading... Fitness - Fitness Entry Loading... TV Seating Loading... Seating 1 L…" at bounding box center [350, 182] width 700 height 324
drag, startPoint x: 354, startPoint y: 109, endPoint x: 450, endPoint y: 128, distance: 98.3
click at [481, 123] on div "Loading... Fitness - Fitness Entry Loading... TV Seating Loading... Seating 1 L…" at bounding box center [350, 182] width 700 height 324
drag, startPoint x: 349, startPoint y: 126, endPoint x: 390, endPoint y: 125, distance: 40.5
click at [391, 124] on div "Loading... Fitness - Fitness Entry Loading... TV Seating Loading... Seating 1 L…" at bounding box center [350, 182] width 700 height 324
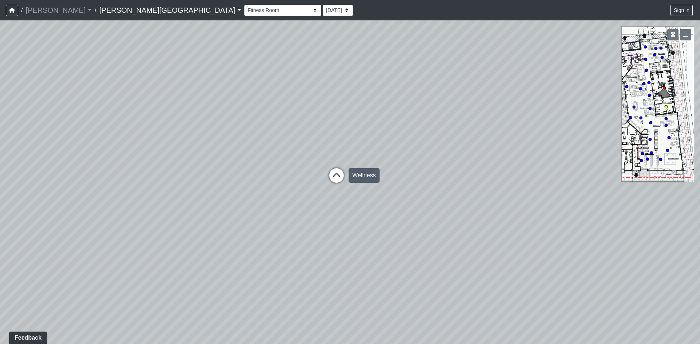
click at [337, 176] on icon at bounding box center [336, 179] width 22 height 22
click at [336, 142] on div "Loading... Fitness - Fitness Entry Loading... TV Seating Loading... Seating 1 L…" at bounding box center [350, 182] width 700 height 324
click at [322, 149] on div "Loading... Fitness - Fitness Entry Loading... TV Seating Loading... Seating 1 L…" at bounding box center [350, 182] width 700 height 324
drag, startPoint x: 268, startPoint y: 165, endPoint x: 380, endPoint y: 164, distance: 111.5
click at [380, 164] on div "Loading... Fitness - Fitness Entry Loading... TV Seating Loading... Seating 1 L…" at bounding box center [350, 182] width 700 height 324
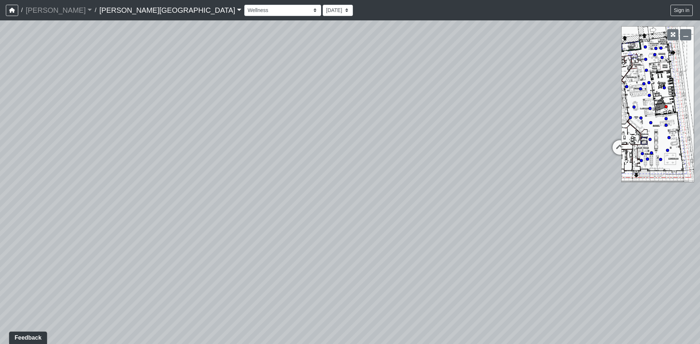
drag, startPoint x: 439, startPoint y: 143, endPoint x: 239, endPoint y: 161, distance: 201.1
click at [256, 155] on div "Loading... Fitness - Fitness Entry Loading... TV Seating Loading... Seating 1 L…" at bounding box center [350, 182] width 700 height 324
click at [226, 162] on icon at bounding box center [224, 172] width 22 height 22
drag, startPoint x: 218, startPoint y: 159, endPoint x: 366, endPoint y: 154, distance: 148.0
click at [364, 154] on div "Loading... Fitness - Fitness Entry Loading... TV Seating Loading... Seating 1 L…" at bounding box center [350, 182] width 700 height 324
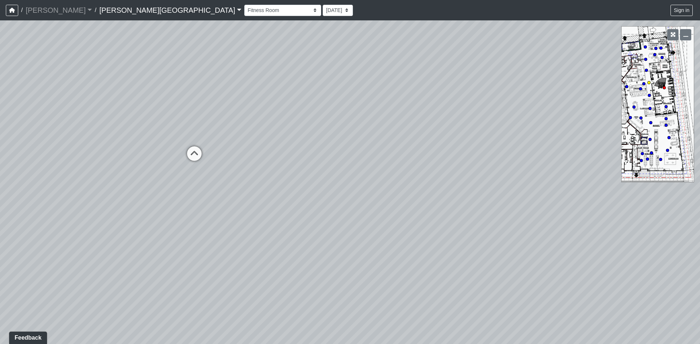
click at [197, 157] on icon at bounding box center [194, 157] width 22 height 22
drag, startPoint x: 259, startPoint y: 160, endPoint x: 328, endPoint y: 166, distance: 69.1
click at [358, 164] on div "Loading... Fitness - Fitness Entry Loading... TV Seating Loading... Seating 1 L…" at bounding box center [350, 182] width 700 height 324
click at [382, 333] on icon at bounding box center [383, 338] width 22 height 22
drag, startPoint x: 342, startPoint y: 242, endPoint x: 439, endPoint y: 254, distance: 98.0
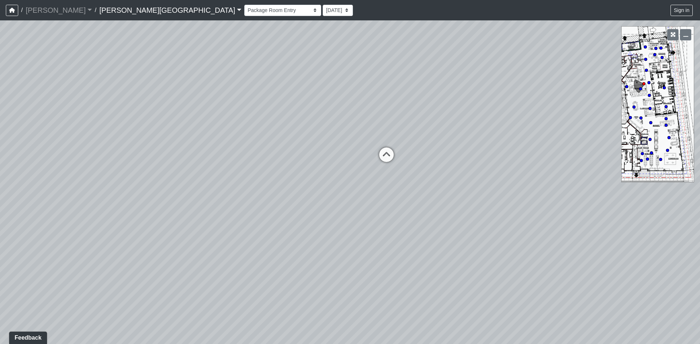
click at [417, 249] on div "Loading... Fitness - Fitness Entry Loading... TV Seating Loading... Seating 1 L…" at bounding box center [350, 182] width 700 height 324
click at [409, 236] on icon at bounding box center [408, 233] width 22 height 22
click at [364, 220] on div "Loading... Fitness - Fitness Entry Loading... TV Seating Loading... Seating 1 L…" at bounding box center [350, 182] width 700 height 324
drag, startPoint x: 422, startPoint y: 216, endPoint x: 354, endPoint y: 212, distance: 68.2
click at [357, 212] on div "Loading... Fitness - Fitness Entry Loading... TV Seating Loading... Seating 1 L…" at bounding box center [350, 182] width 700 height 324
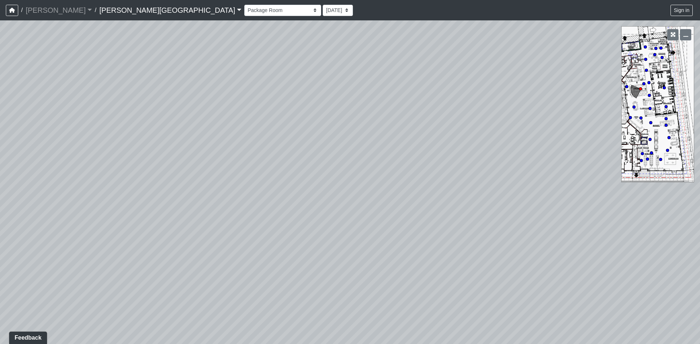
click at [342, 197] on div "Loading... Fitness - Fitness Entry Loading... TV Seating Loading... Seating 1 L…" at bounding box center [350, 182] width 700 height 324
drag, startPoint x: 426, startPoint y: 204, endPoint x: 248, endPoint y: 201, distance: 177.5
click at [249, 200] on div "Loading... Fitness - Fitness Entry Loading... TV Seating Loading... Seating 1 L…" at bounding box center [350, 182] width 700 height 324
drag, startPoint x: 381, startPoint y: 202, endPoint x: 357, endPoint y: 202, distance: 23.7
click at [360, 203] on div "Loading... Fitness - Fitness Entry Loading... TV Seating Loading... Seating 1 L…" at bounding box center [350, 182] width 700 height 324
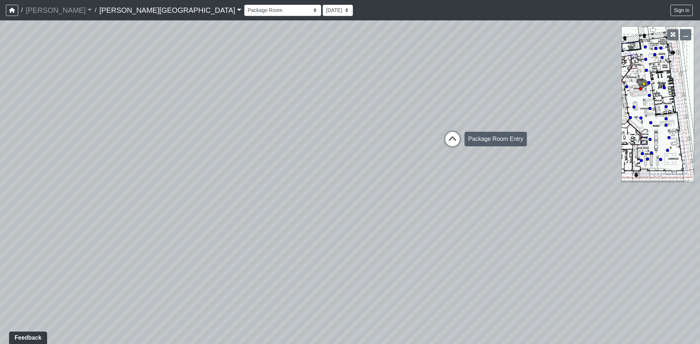
click at [443, 144] on icon at bounding box center [452, 143] width 22 height 22
drag, startPoint x: 332, startPoint y: 188, endPoint x: 415, endPoint y: 196, distance: 83.5
click at [391, 187] on div "Loading... Fitness - Fitness Entry Loading... TV Seating Loading... Seating 1 L…" at bounding box center [350, 182] width 700 height 324
drag, startPoint x: 443, startPoint y: 190, endPoint x: 262, endPoint y: 186, distance: 181.1
click at [289, 183] on div "Loading... Fitness - Fitness Entry Loading... TV Seating Loading... Seating 1 L…" at bounding box center [350, 182] width 700 height 324
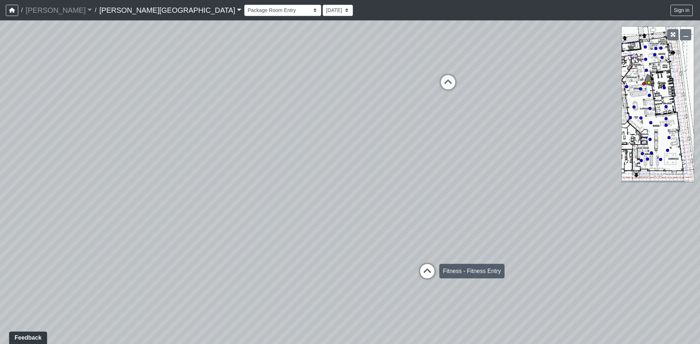
click at [420, 261] on div "Loading... Fitness - Fitness Entry" at bounding box center [427, 272] width 22 height 22
drag, startPoint x: 317, startPoint y: 203, endPoint x: 437, endPoint y: 217, distance: 121.0
click at [388, 211] on div "Loading... Fitness - Fitness Entry Loading... TV Seating Loading... Seating 1 L…" at bounding box center [350, 182] width 700 height 324
click at [632, 107] on circle at bounding box center [633, 107] width 3 height 3
click at [399, 176] on div "Loading... Fitness - Fitness Entry Loading... TV Seating Loading... Seating 1 L…" at bounding box center [350, 182] width 700 height 324
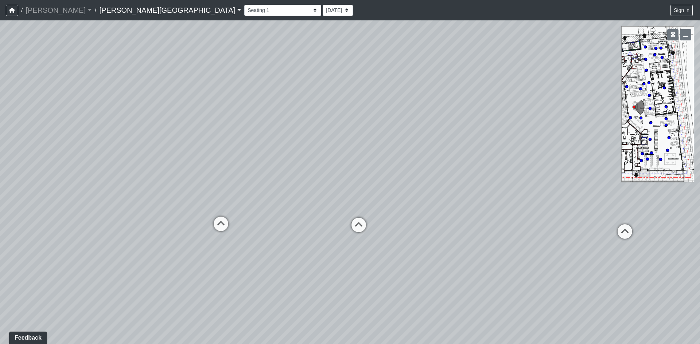
click at [355, 167] on div "Loading... Fitness - Fitness Entry Loading... TV Seating Loading... Seating 1 L…" at bounding box center [350, 182] width 700 height 324
drag, startPoint x: 404, startPoint y: 181, endPoint x: 303, endPoint y: 180, distance: 100.9
click at [303, 180] on div "Loading... Fitness - Fitness Entry Loading... TV Seating Loading... Seating 1 L…" at bounding box center [350, 182] width 700 height 324
click at [343, 176] on div "Loading... Fitness - Fitness Entry Loading... TV Seating Loading... Seating 1 L…" at bounding box center [350, 182] width 700 height 324
drag, startPoint x: 424, startPoint y: 235, endPoint x: 286, endPoint y: 275, distance: 144.0
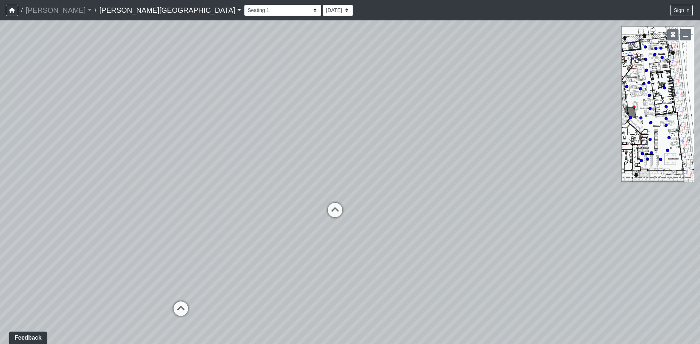
click at [286, 275] on div "Loading... Fitness - Fitness Entry Loading... TV Seating Loading... Seating 1 L…" at bounding box center [350, 182] width 700 height 324
drag, startPoint x: 341, startPoint y: 228, endPoint x: 302, endPoint y: 223, distance: 39.8
click at [302, 223] on div "Loading... Fitness - Fitness Entry Loading... TV Seating Loading... Seating 1 L…" at bounding box center [350, 182] width 700 height 324
click at [257, 194] on div "Loading... Fitness - Fitness Entry Loading... TV Seating Loading... Seating 1 L…" at bounding box center [350, 182] width 700 height 324
click at [329, 144] on div "Loading... Fitness - Fitness Entry Loading... TV Seating Loading... Seating 1 L…" at bounding box center [350, 182] width 700 height 324
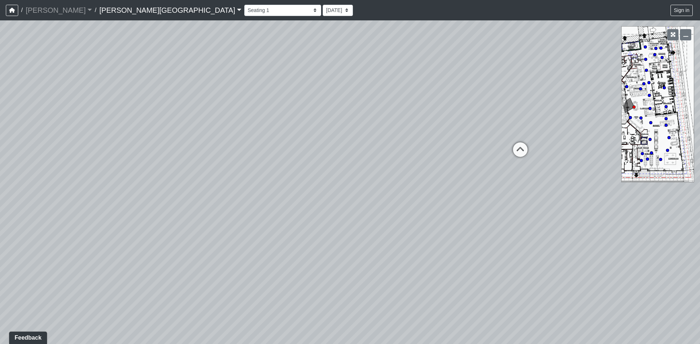
click at [320, 167] on div "Loading... Fitness - Fitness Entry Loading... TV Seating Loading... Seating 1 L…" at bounding box center [350, 182] width 700 height 324
click at [337, 207] on div "Loading... Fitness - Fitness Entry Loading... TV Seating Loading... Seating 1 L…" at bounding box center [350, 182] width 700 height 324
click at [356, 185] on div "Loading... Fitness - Fitness Entry Loading... TV Seating Loading... Seating 1 L…" at bounding box center [350, 182] width 700 height 324
click at [336, 194] on div "Loading... Fitness - Fitness Entry Loading... TV Seating Loading... Seating 1 L…" at bounding box center [350, 182] width 700 height 324
click at [376, 199] on div "Loading... Fitness - Fitness Entry Loading... TV Seating Loading... Seating 1 L…" at bounding box center [350, 182] width 700 height 324
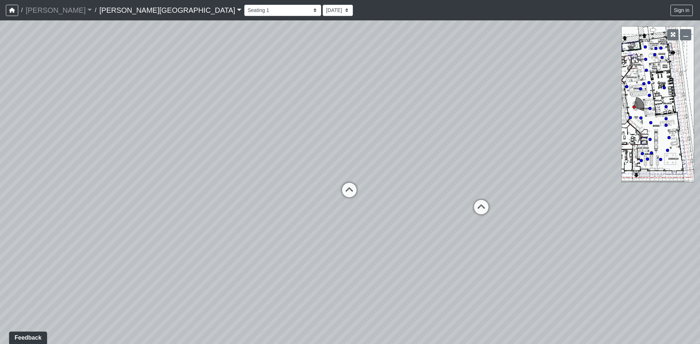
click at [432, 205] on div "Loading... Fitness - Fitness Entry Loading... TV Seating Loading... Seating 1 L…" at bounding box center [350, 182] width 700 height 324
click at [0, 20] on div "Loading... Pool Courtyard Entry 1 Loading... TV Seating Loading... Hallway Load…" at bounding box center [0, 20] width 0 height 0
click at [313, 179] on div "Loading... Fitness - Fitness Entry Loading... TV Seating Loading... Seating 1 L…" at bounding box center [350, 182] width 700 height 324
click at [544, 199] on icon at bounding box center [544, 208] width 22 height 22
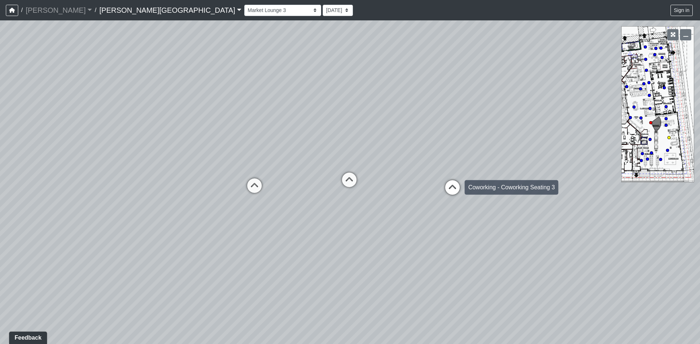
click at [454, 189] on icon at bounding box center [452, 191] width 22 height 22
click at [352, 163] on div "Loading... Fitness - Fitness Entry Loading... TV Seating Loading... Seating 1 L…" at bounding box center [350, 182] width 700 height 324
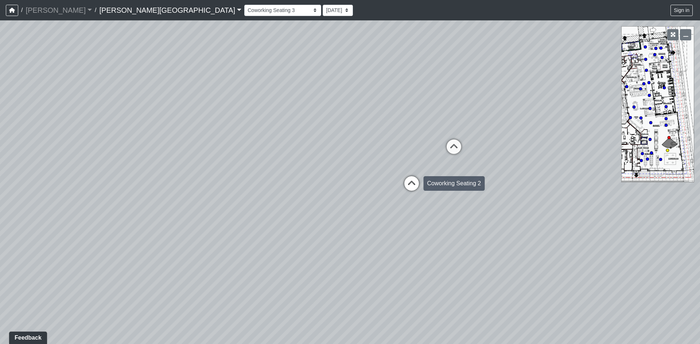
click at [407, 179] on icon at bounding box center [411, 187] width 22 height 22
click at [285, 180] on div "Loading... Fitness - Fitness Entry Loading... TV Seating Loading... Seating 1 L…" at bounding box center [350, 182] width 700 height 324
click at [309, 165] on div "Loading... Fitness - Fitness Entry Loading... TV Seating Loading... Seating 1 L…" at bounding box center [350, 182] width 700 height 324
click at [324, 171] on div "Loading... Fitness - Fitness Entry Loading... TV Seating Loading... Seating 1 L…" at bounding box center [350, 182] width 700 height 324
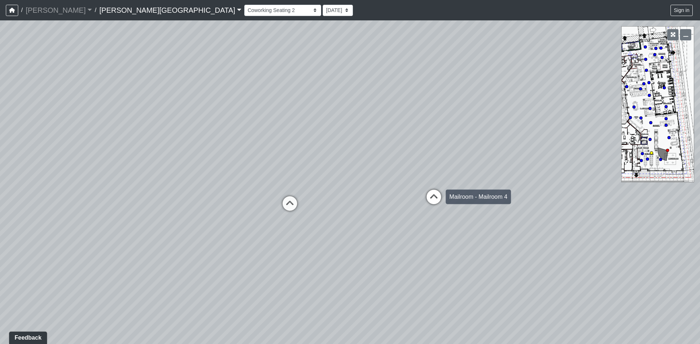
click at [428, 193] on icon at bounding box center [434, 201] width 22 height 22
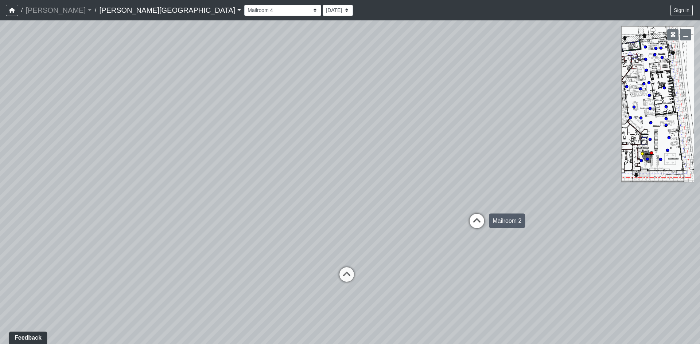
click at [475, 215] on icon at bounding box center [477, 225] width 22 height 22
click at [418, 149] on div "Loading... Fitness - Fitness Entry Loading... TV Seating Loading... Seating 1 L…" at bounding box center [350, 182] width 700 height 324
click at [249, 153] on div "Loading... Fitness - Fitness Entry Loading... TV Seating Loading... Seating 1 L…" at bounding box center [350, 182] width 700 height 324
click at [289, 258] on icon at bounding box center [293, 265] width 22 height 22
click at [340, 195] on div "Loading... Fitness - Fitness Entry Loading... TV Seating Loading... Seating 1 L…" at bounding box center [350, 182] width 700 height 324
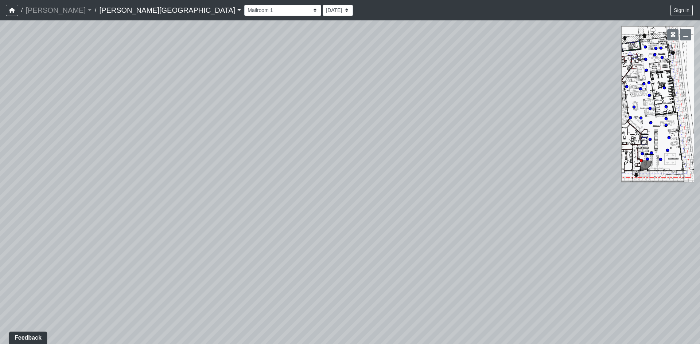
click at [353, 172] on div "Loading... Fitness - Fitness Entry Loading... TV Seating Loading... Seating 1 L…" at bounding box center [350, 182] width 700 height 324
click at [373, 176] on div "Loading... Fitness - Fitness Entry Loading... TV Seating Loading... Seating 1 L…" at bounding box center [350, 182] width 700 height 324
click at [323, 242] on icon at bounding box center [321, 248] width 22 height 22
click at [321, 175] on div "Loading... Fitness - Fitness Entry Loading... TV Seating Loading... Seating 1 L…" at bounding box center [350, 182] width 700 height 324
click at [355, 230] on icon at bounding box center [357, 240] width 22 height 22
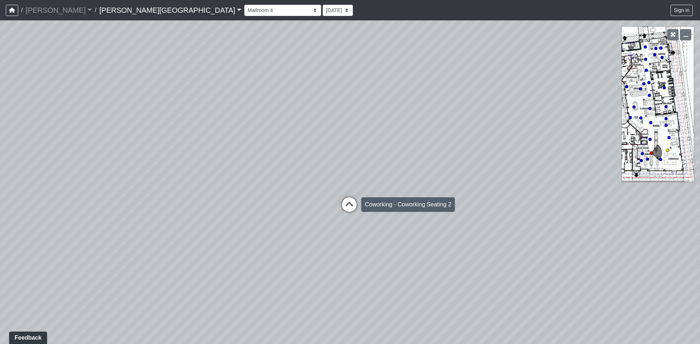
click at [349, 195] on div "Loading... Coworking - Coworking Seating 2" at bounding box center [349, 205] width 22 height 22
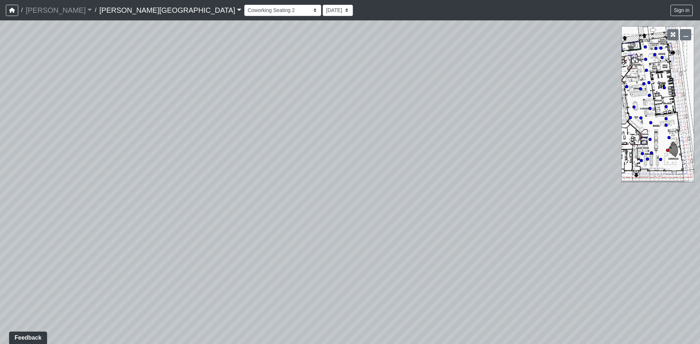
click at [442, 149] on div "Loading... Fitness - Fitness Entry Loading... TV Seating Loading... Seating 1 L…" at bounding box center [350, 182] width 700 height 324
click at [423, 161] on div "Loading... Fitness - Fitness Entry Loading... TV Seating Loading... Seating 1 L…" at bounding box center [350, 182] width 700 height 324
click at [380, 176] on div "Loading... Fitness - Fitness Entry Loading... TV Seating Loading... Seating 1 L…" at bounding box center [350, 182] width 700 height 324
click at [381, 179] on div "Loading... Fitness - Fitness Entry Loading... TV Seating Loading... Seating 1 L…" at bounding box center [350, 182] width 700 height 324
click at [324, 184] on div "Loading... Fitness - Fitness Entry Loading... TV Seating Loading... Seating 1 L…" at bounding box center [350, 182] width 700 height 324
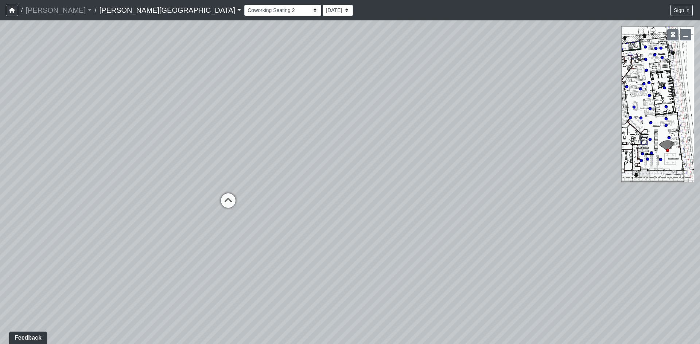
click at [278, 174] on div "Loading... Fitness - Fitness Entry Loading... TV Seating Loading... Seating 1 L…" at bounding box center [350, 182] width 700 height 324
click at [266, 177] on div "Loading... Fitness - Fitness Entry Loading... TV Seating Loading... Seating 1 L…" at bounding box center [350, 182] width 700 height 324
click at [315, 175] on div "Loading... Fitness - Fitness Entry Loading... TV Seating Loading... Seating 1 L…" at bounding box center [350, 182] width 700 height 324
click at [320, 209] on div "Loading... Fitness - Fitness Entry Loading... TV Seating Loading... Seating 1 L…" at bounding box center [350, 182] width 700 height 324
click at [357, 187] on div "Loading... Fitness - Fitness Entry Loading... TV Seating Loading... Seating 1 L…" at bounding box center [350, 182] width 700 height 324
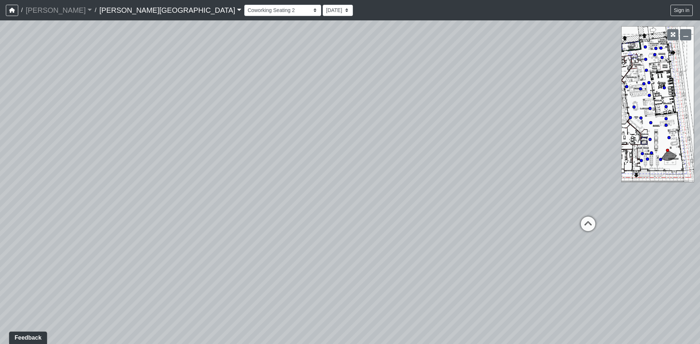
click at [352, 183] on div "Loading... Fitness - Fitness Entry Loading... TV Seating Loading... Seating 1 L…" at bounding box center [350, 182] width 700 height 324
click at [480, 197] on icon at bounding box center [476, 195] width 22 height 22
click at [469, 183] on div "Loading... Fitness - Fitness Entry Loading... TV Seating Loading... Seating 1 L…" at bounding box center [350, 182] width 700 height 324
click at [358, 169] on div "Loading... Fitness - Fitness Entry Loading... TV Seating Loading... Seating 1 L…" at bounding box center [350, 182] width 700 height 324
click at [349, 176] on div "Loading... Fitness - Fitness Entry Loading... TV Seating Loading... Seating 1 L…" at bounding box center [350, 182] width 700 height 324
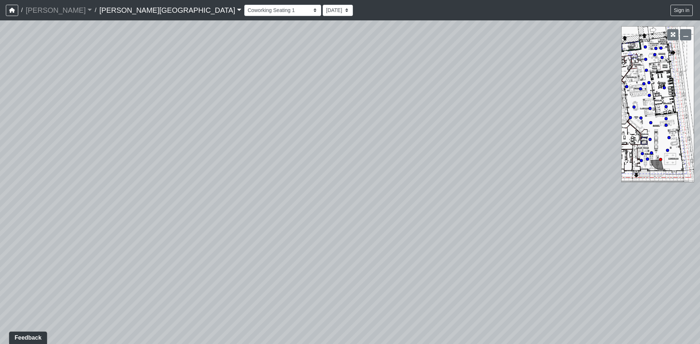
drag, startPoint x: 205, startPoint y: 186, endPoint x: 404, endPoint y: 208, distance: 200.5
click at [352, 199] on div "Loading... Fitness - Fitness Entry Loading... TV Seating Loading... Seating 1 L…" at bounding box center [350, 182] width 700 height 324
drag, startPoint x: 286, startPoint y: 171, endPoint x: 352, endPoint y: 174, distance: 66.8
click at [324, 171] on div "Loading... Fitness - Fitness Entry Loading... TV Seating Loading... Seating 1 L…" at bounding box center [350, 182] width 700 height 324
drag, startPoint x: 288, startPoint y: 173, endPoint x: 372, endPoint y: 180, distance: 83.8
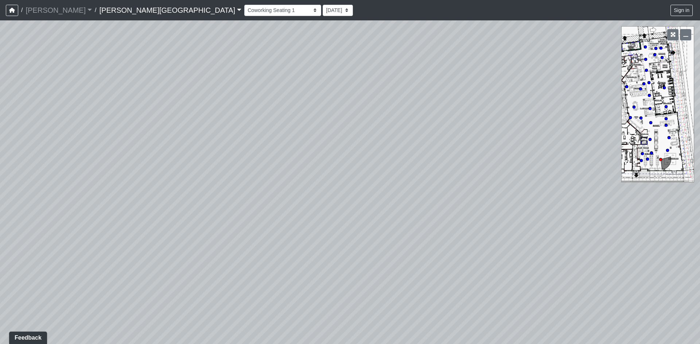
click at [342, 174] on div "Loading... Fitness - Fitness Entry Loading... TV Seating Loading... Seating 1 L…" at bounding box center [350, 182] width 700 height 324
drag, startPoint x: 252, startPoint y: 169, endPoint x: 323, endPoint y: 172, distance: 70.7
click at [299, 169] on div "Loading... Fitness - Fitness Entry Loading... TV Seating Loading... Seating 1 L…" at bounding box center [350, 182] width 700 height 324
drag, startPoint x: 238, startPoint y: 172, endPoint x: 322, endPoint y: 187, distance: 85.2
click at [282, 177] on div "Loading... Fitness - Fitness Entry Loading... TV Seating Loading... Seating 1 L…" at bounding box center [350, 182] width 700 height 324
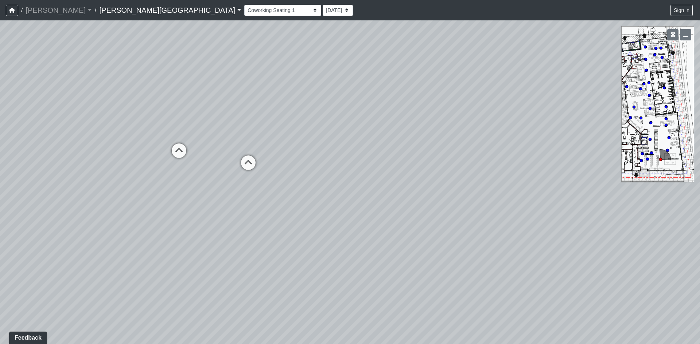
drag, startPoint x: 270, startPoint y: 175, endPoint x: 314, endPoint y: 182, distance: 45.0
click at [290, 178] on div "Loading... Fitness - Fitness Entry Loading... TV Seating Loading... Seating 1 L…" at bounding box center [350, 182] width 700 height 324
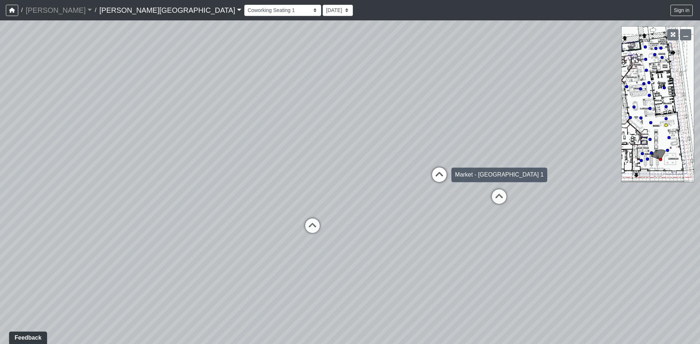
click at [438, 179] on icon at bounding box center [439, 179] width 22 height 22
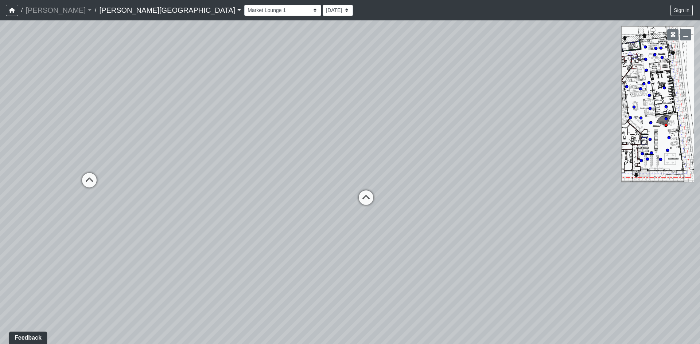
drag, startPoint x: 205, startPoint y: 161, endPoint x: 409, endPoint y: 161, distance: 204.0
click at [373, 157] on div "Loading... Fitness - Fitness Entry Loading... TV Seating Loading... Seating 1 L…" at bounding box center [350, 182] width 700 height 324
drag, startPoint x: 264, startPoint y: 200, endPoint x: 240, endPoint y: 207, distance: 24.3
click at [240, 207] on div "Loading... Fitness - Fitness Entry Loading... TV Seating Loading... Seating 1 L…" at bounding box center [350, 182] width 700 height 324
drag, startPoint x: 505, startPoint y: 118, endPoint x: 367, endPoint y: 108, distance: 138.8
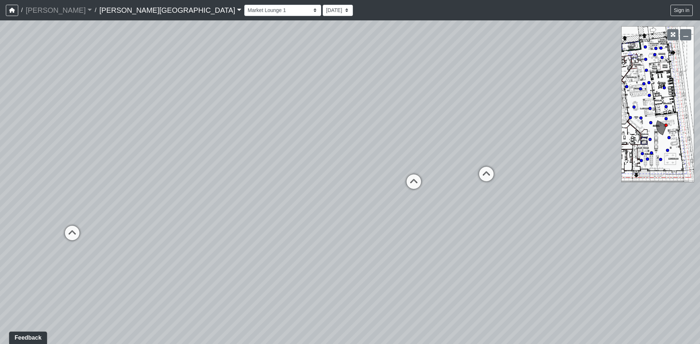
click at [367, 108] on div "Loading... Fitness - Fitness Entry Loading... TV Seating Loading... Seating 1 L…" at bounding box center [350, 182] width 700 height 324
drag, startPoint x: 423, startPoint y: 95, endPoint x: 312, endPoint y: 100, distance: 111.2
click at [312, 100] on div "Loading... Fitness - Fitness Entry Loading... TV Seating Loading... Seating 1 L…" at bounding box center [350, 182] width 700 height 324
drag, startPoint x: 388, startPoint y: 113, endPoint x: 321, endPoint y: 129, distance: 68.8
click at [321, 129] on div "Loading... Fitness - Fitness Entry Loading... TV Seating Loading... Seating 1 L…" at bounding box center [350, 182] width 700 height 324
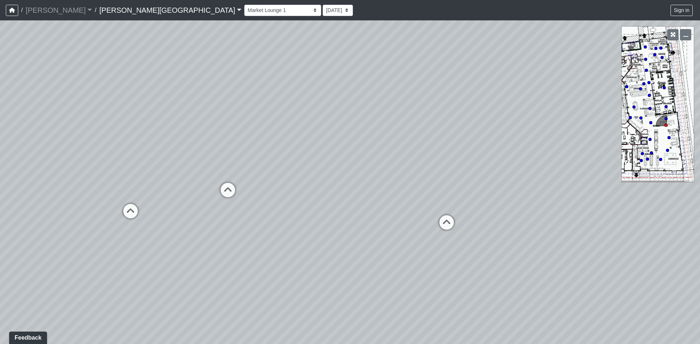
drag, startPoint x: 391, startPoint y: 133, endPoint x: 314, endPoint y: 121, distance: 77.0
click at [315, 121] on div "Loading... Fitness - Fitness Entry Loading... TV Seating Loading... Seating 1 L…" at bounding box center [350, 182] width 700 height 324
drag, startPoint x: 412, startPoint y: 120, endPoint x: 326, endPoint y: 116, distance: 85.7
click at [353, 117] on div "Loading... Fitness - Fitness Entry Loading... TV Seating Loading... Seating 1 L…" at bounding box center [350, 182] width 700 height 324
drag, startPoint x: 343, startPoint y: 98, endPoint x: 216, endPoint y: 103, distance: 126.9
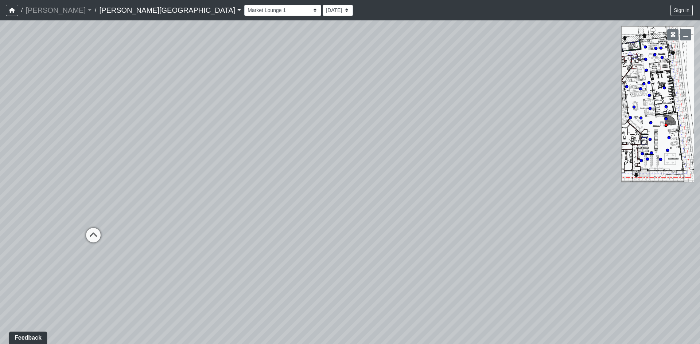
click at [216, 103] on div "Loading... Fitness - Fitness Entry Loading... TV Seating Loading... Seating 1 L…" at bounding box center [350, 182] width 700 height 324
drag, startPoint x: 403, startPoint y: 113, endPoint x: 314, endPoint y: 108, distance: 88.7
click at [337, 109] on div "Loading... Fitness - Fitness Entry Loading... TV Seating Loading... Seating 1 L…" at bounding box center [350, 182] width 700 height 324
drag, startPoint x: 415, startPoint y: 108, endPoint x: 260, endPoint y: 129, distance: 156.2
click at [260, 129] on div "Loading... Fitness - Fitness Entry Loading... TV Seating Loading... Seating 1 L…" at bounding box center [350, 182] width 700 height 324
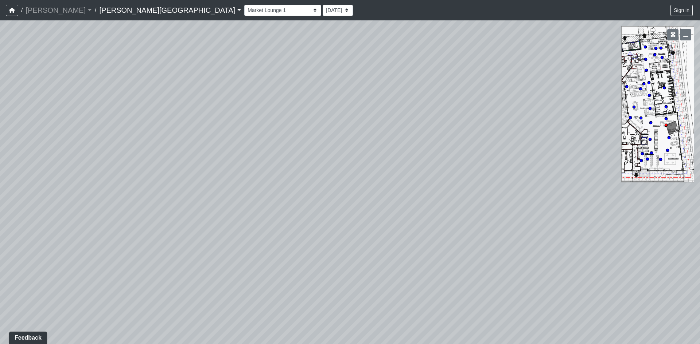
drag, startPoint x: 411, startPoint y: 121, endPoint x: 343, endPoint y: 121, distance: 68.5
click at [378, 119] on div "Loading... Fitness - Fitness Entry Loading... TV Seating Loading... Seating 1 L…" at bounding box center [350, 182] width 700 height 324
drag, startPoint x: 384, startPoint y: 109, endPoint x: 70, endPoint y: 146, distance: 316.3
click at [60, 144] on div "Loading... Fitness - Fitness Entry Loading... TV Seating Loading... Seating 1 L…" at bounding box center [350, 182] width 700 height 324
drag, startPoint x: 468, startPoint y: 109, endPoint x: 302, endPoint y: 148, distance: 170.2
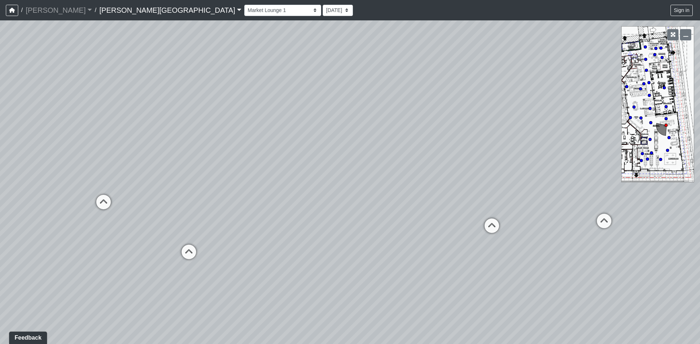
click at [223, 128] on div "Loading... Fitness - Fitness Entry Loading... TV Seating Loading... Seating 1 L…" at bounding box center [350, 182] width 700 height 324
drag, startPoint x: 537, startPoint y: 189, endPoint x: 205, endPoint y: 90, distance: 347.1
click at [205, 90] on div "Loading... Fitness - Fitness Entry Loading... TV Seating Loading... Seating 1 L…" at bounding box center [350, 182] width 700 height 324
drag, startPoint x: 499, startPoint y: 125, endPoint x: 323, endPoint y: 95, distance: 178.7
click at [324, 95] on div "Loading... Fitness - Fitness Entry Loading... TV Seating Loading... Seating 1 L…" at bounding box center [350, 182] width 700 height 324
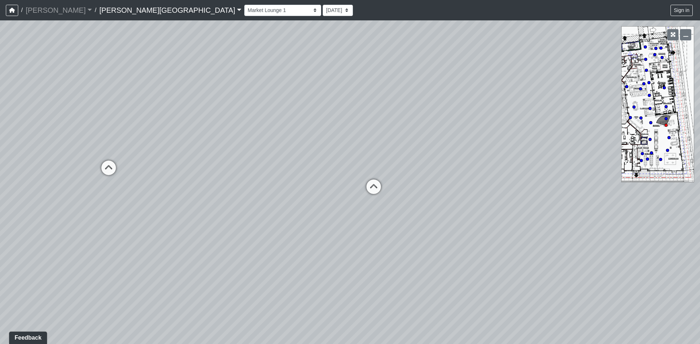
drag, startPoint x: 396, startPoint y: 85, endPoint x: 504, endPoint y: 153, distance: 128.2
click at [490, 153] on div "Loading... Fitness - Fitness Entry Loading... TV Seating Loading... Seating 1 L…" at bounding box center [350, 182] width 700 height 324
click at [418, 94] on div "Loading... Fitness - Fitness Entry Loading... TV Seating Loading... Seating 1 L…" at bounding box center [350, 182] width 700 height 324
drag, startPoint x: 396, startPoint y: 106, endPoint x: 435, endPoint y: 106, distance: 38.6
click at [418, 105] on div "Loading... Fitness - Fitness Entry Loading... TV Seating Loading... Seating 1 L…" at bounding box center [350, 182] width 700 height 324
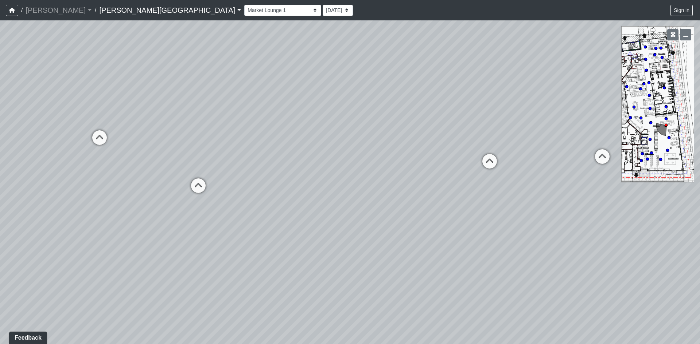
drag, startPoint x: 370, startPoint y: 111, endPoint x: 381, endPoint y: 115, distance: 12.3
click at [381, 115] on div "Loading... Fitness - Fitness Entry Loading... TV Seating Loading... Seating 1 L…" at bounding box center [350, 182] width 700 height 324
drag, startPoint x: 647, startPoint y: 98, endPoint x: 650, endPoint y: 96, distance: 3.9
click at [650, 96] on div "NON-CURRENT REVISION" at bounding box center [350, 182] width 700 height 324
click at [673, 36] on icon "button" at bounding box center [672, 34] width 5 height 5
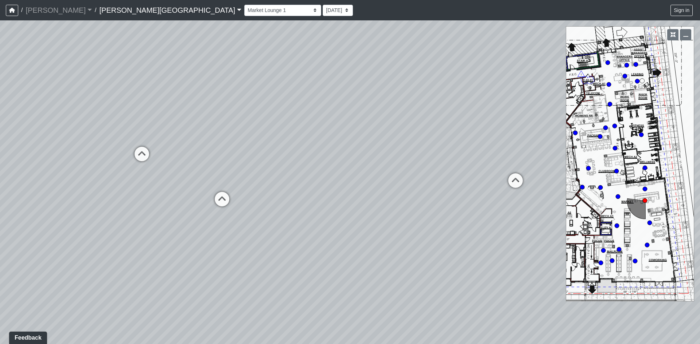
drag, startPoint x: 619, startPoint y: 113, endPoint x: 597, endPoint y: 116, distance: 22.1
click at [597, 116] on div "Loading... Fitness - Fitness Entry Loading... TV Seating Loading... Seating 1 L…" at bounding box center [350, 182] width 700 height 324
click at [637, 82] on circle at bounding box center [637, 81] width 4 height 4
click at [385, 154] on div "Loading... Fitness - Fitness Entry Loading... TV Seating Loading... Seating 1 L…" at bounding box center [350, 182] width 700 height 324
click at [369, 152] on div "Loading... Fitness - Fitness Entry Loading... TV Seating Loading... Seating 1 L…" at bounding box center [350, 182] width 700 height 324
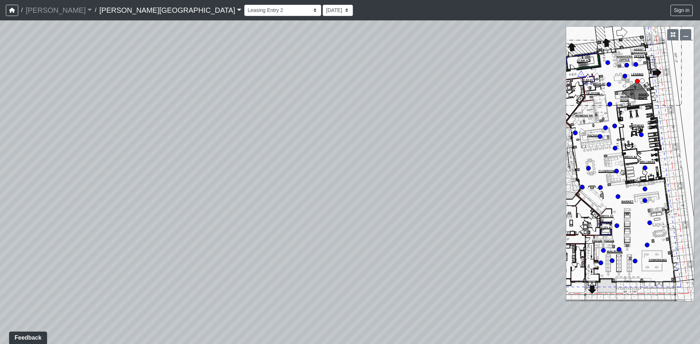
drag, startPoint x: 434, startPoint y: 155, endPoint x: 344, endPoint y: 161, distance: 90.5
click at [399, 157] on div "Loading... Fitness - Fitness Entry Loading... TV Seating Loading... Seating 1 L…" at bounding box center [350, 182] width 700 height 324
drag, startPoint x: 415, startPoint y: 217, endPoint x: 299, endPoint y: 224, distance: 115.7
click at [299, 224] on div "Loading... Fitness - Fitness Entry Loading... TV Seating Loading... Seating 1 L…" at bounding box center [350, 182] width 700 height 324
drag, startPoint x: 481, startPoint y: 201, endPoint x: 230, endPoint y: 172, distance: 253.0
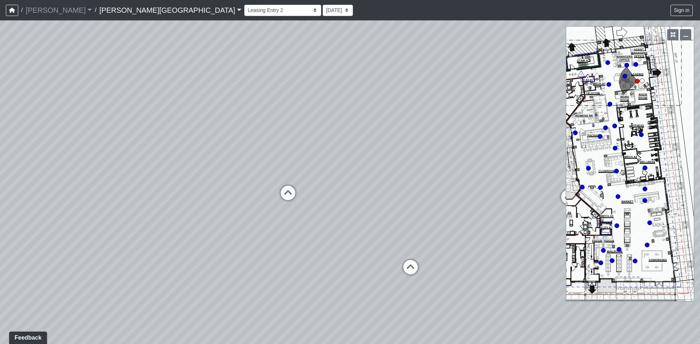
click at [224, 169] on div "Loading... Fitness - Fitness Entry Loading... TV Seating Loading... Seating 1 L…" at bounding box center [350, 182] width 700 height 324
drag, startPoint x: 339, startPoint y: 153, endPoint x: 233, endPoint y: 144, distance: 106.0
click at [233, 144] on div "Loading... Fitness - Fitness Entry Loading... TV Seating Loading... Seating 1 L…" at bounding box center [350, 182] width 700 height 324
drag, startPoint x: 443, startPoint y: 144, endPoint x: 334, endPoint y: 130, distance: 109.0
click at [334, 130] on div "Loading... Fitness - Fitness Entry Loading... TV Seating Loading... Seating 1 L…" at bounding box center [350, 182] width 700 height 324
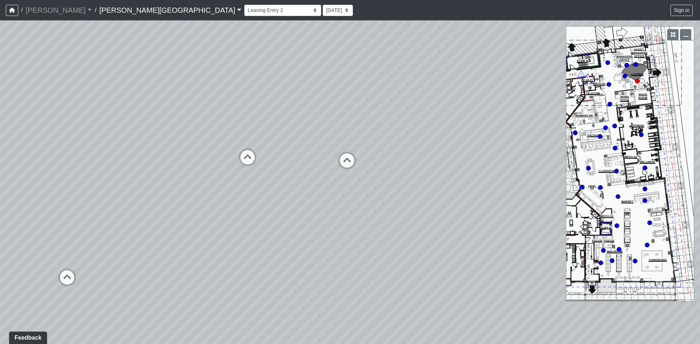
click at [412, 184] on div "Loading... Fitness - Fitness Entry Loading... TV Seating Loading... Seating 1 L…" at bounding box center [350, 182] width 700 height 324
click at [328, 211] on icon at bounding box center [324, 211] width 22 height 22
drag, startPoint x: 248, startPoint y: 184, endPoint x: 353, endPoint y: 184, distance: 104.6
click at [352, 182] on div "Loading... Fitness - Fitness Entry Loading... TV Seating Loading... Seating 1 L…" at bounding box center [350, 182] width 700 height 324
click at [273, 207] on icon at bounding box center [270, 208] width 22 height 22
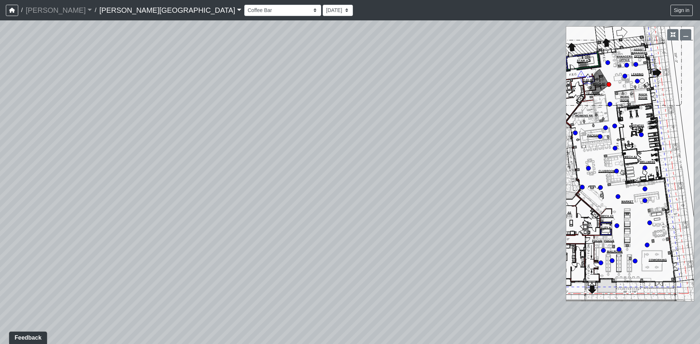
drag, startPoint x: 394, startPoint y: 179, endPoint x: 302, endPoint y: 178, distance: 91.8
click at [358, 177] on div "Loading... Fitness - Fitness Entry Loading... TV Seating Loading... Seating 1 L…" at bounding box center [350, 182] width 700 height 324
drag, startPoint x: 384, startPoint y: 213, endPoint x: 557, endPoint y: 262, distance: 180.7
click at [472, 259] on div "Loading... Fitness - Fitness Entry Loading... TV Seating Loading... Seating 1 L…" at bounding box center [350, 182] width 700 height 324
drag, startPoint x: 294, startPoint y: 232, endPoint x: 427, endPoint y: 220, distance: 133.9
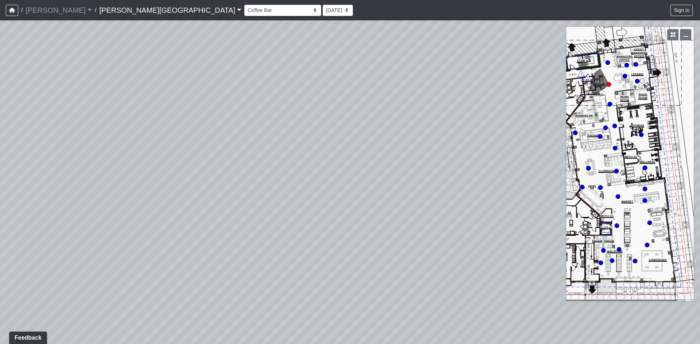
click at [411, 216] on div "Loading... Fitness - Fitness Entry Loading... TV Seating Loading... Seating 1 L…" at bounding box center [350, 182] width 700 height 324
drag, startPoint x: 308, startPoint y: 196, endPoint x: 412, endPoint y: 181, distance: 104.5
click at [412, 181] on div "Loading... Fitness - Fitness Entry Loading... TV Seating Loading... Seating 1 L…" at bounding box center [350, 182] width 700 height 324
drag, startPoint x: 346, startPoint y: 168, endPoint x: 412, endPoint y: 184, distance: 67.9
click at [412, 184] on div "Loading... Fitness - Fitness Entry Loading... TV Seating Loading... Seating 1 L…" at bounding box center [350, 182] width 700 height 324
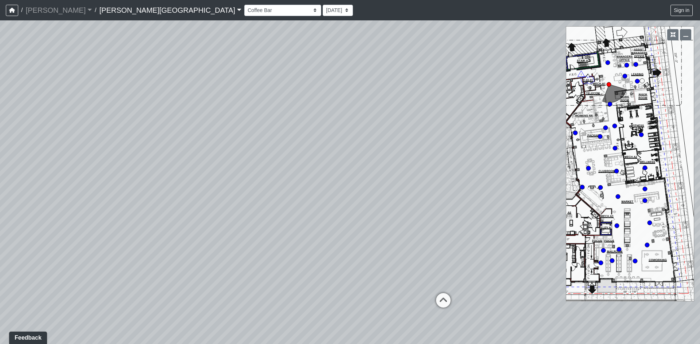
drag, startPoint x: 308, startPoint y: 156, endPoint x: 417, endPoint y: 230, distance: 132.1
click at [417, 230] on div "Loading... Fitness - Fitness Entry Loading... TV Seating Loading... Seating 1 L…" at bounding box center [350, 182] width 700 height 324
drag, startPoint x: 305, startPoint y: 180, endPoint x: 439, endPoint y: 192, distance: 134.6
click at [439, 192] on div "Loading... Fitness - Fitness Entry Loading... TV Seating Loading... Seating 1 L…" at bounding box center [350, 182] width 700 height 324
drag, startPoint x: 310, startPoint y: 154, endPoint x: 309, endPoint y: 102, distance: 52.5
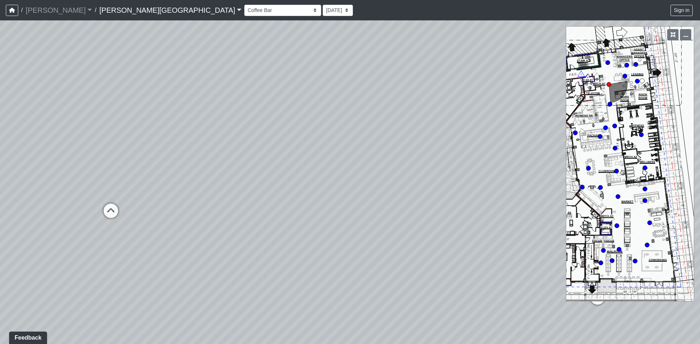
click at [309, 102] on div "Loading... Fitness - Fitness Entry Loading... TV Seating Loading... Seating 1 L…" at bounding box center [350, 182] width 700 height 324
drag, startPoint x: 342, startPoint y: 138, endPoint x: 283, endPoint y: 159, distance: 62.6
click at [283, 153] on div "Loading... Fitness - Fitness Entry Loading... TV Seating Loading... Seating 1 L…" at bounding box center [350, 182] width 700 height 324
click at [357, 288] on icon at bounding box center [361, 290] width 22 height 22
click at [356, 279] on icon at bounding box center [355, 276] width 22 height 22
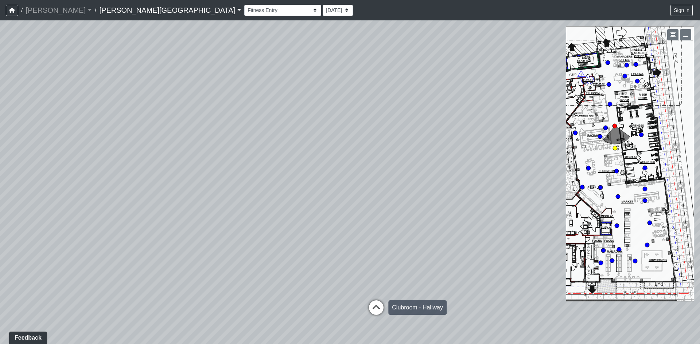
click at [372, 301] on icon at bounding box center [376, 312] width 22 height 22
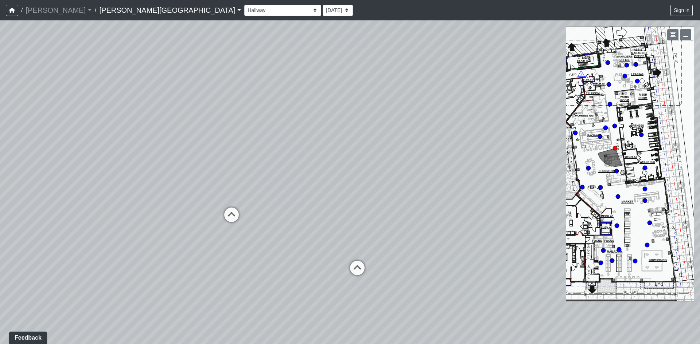
drag, startPoint x: 448, startPoint y: 208, endPoint x: 169, endPoint y: 143, distance: 286.7
click at [169, 142] on div "Loading... Fitness - Fitness Entry Loading... TV Seating Loading... Seating 1 L…" at bounding box center [350, 182] width 700 height 324
click at [304, 150] on div "Loading... Fitness - Fitness Entry Loading... TV Seating Loading... Seating 1 L…" at bounding box center [350, 182] width 700 height 324
drag, startPoint x: 292, startPoint y: 145, endPoint x: 422, endPoint y: 169, distance: 131.6
click at [428, 145] on div "Loading... Fitness - Fitness Entry Loading... TV Seating Loading... Seating 1 L…" at bounding box center [350, 182] width 700 height 324
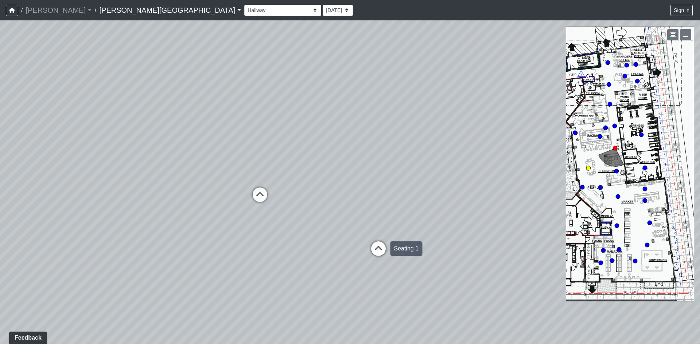
click at [384, 255] on icon at bounding box center [378, 253] width 22 height 22
drag, startPoint x: 373, startPoint y: 188, endPoint x: 441, endPoint y: 195, distance: 68.5
click at [412, 191] on div "Loading... Fitness - Fitness Entry Loading... TV Seating Loading... Seating 1 L…" at bounding box center [350, 182] width 700 height 324
drag, startPoint x: 309, startPoint y: 122, endPoint x: 389, endPoint y: 134, distance: 80.9
click at [389, 134] on div "Loading... Fitness - Fitness Entry Loading... TV Seating Loading... Seating 1 L…" at bounding box center [350, 182] width 700 height 324
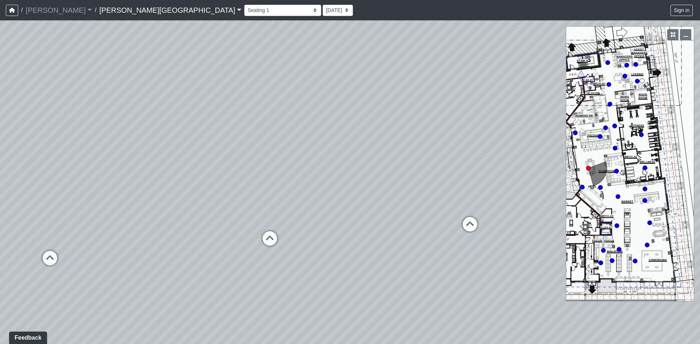
drag, startPoint x: 271, startPoint y: 123, endPoint x: 318, endPoint y: 124, distance: 47.0
click at [312, 123] on div "Loading... Fitness - Fitness Entry Loading... TV Seating Loading... Seating 1 L…" at bounding box center [350, 182] width 700 height 324
drag, startPoint x: 262, startPoint y: 137, endPoint x: 326, endPoint y: 129, distance: 65.0
click at [318, 128] on div "Loading... Fitness - Fitness Entry Loading... TV Seating Loading... Seating 1 L…" at bounding box center [350, 182] width 700 height 324
drag, startPoint x: 271, startPoint y: 127, endPoint x: 309, endPoint y: 106, distance: 43.4
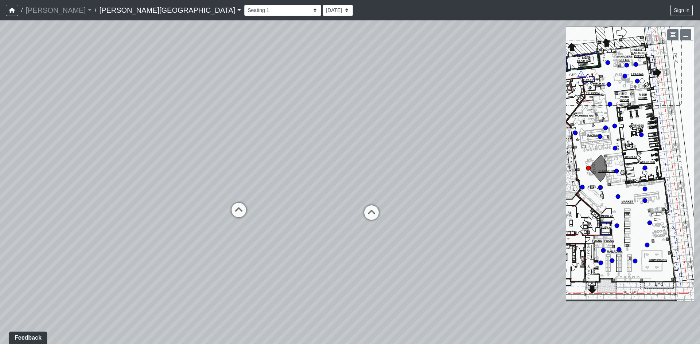
click at [296, 107] on div "Loading... Fitness - Fitness Entry Loading... TV Seating Loading... Seating 1 L…" at bounding box center [350, 182] width 700 height 324
drag, startPoint x: 224, startPoint y: 127, endPoint x: 333, endPoint y: 166, distance: 116.4
click at [330, 163] on div "Loading... Fitness - Fitness Entry Loading... TV Seating Loading... Seating 1 L…" at bounding box center [350, 182] width 700 height 324
drag, startPoint x: 250, startPoint y: 138, endPoint x: 293, endPoint y: 140, distance: 43.4
click at [293, 140] on div "Loading... Fitness - Fitness Entry Loading... TV Seating Loading... Seating 1 L…" at bounding box center [350, 182] width 700 height 324
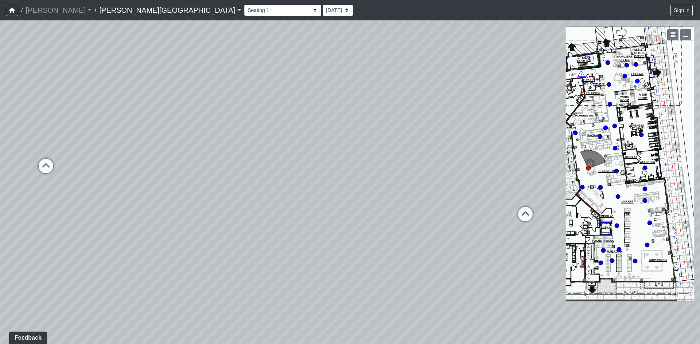
drag, startPoint x: 471, startPoint y: 173, endPoint x: 305, endPoint y: 160, distance: 166.7
click at [318, 160] on div "Loading... Fitness - Fitness Entry Loading... TV Seating Loading... Seating 1 L…" at bounding box center [350, 182] width 700 height 324
drag, startPoint x: 439, startPoint y: 148, endPoint x: 341, endPoint y: 202, distance: 111.0
click at [331, 203] on div "Loading... Fitness - Fitness Entry Loading... TV Seating Loading... Seating 1 L…" at bounding box center [350, 182] width 700 height 324
drag, startPoint x: 460, startPoint y: 202, endPoint x: 401, endPoint y: 206, distance: 59.2
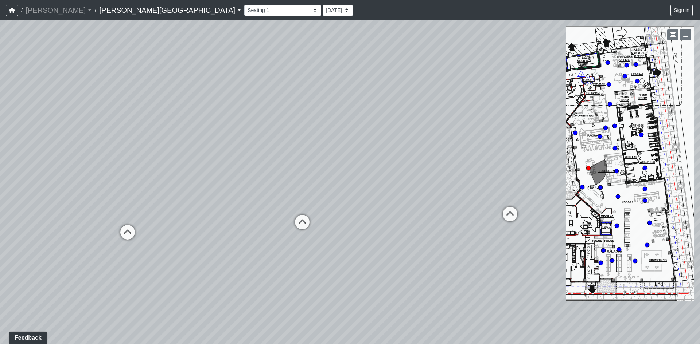
click at [401, 206] on div "Loading... Fitness - Fitness Entry Loading... TV Seating Loading... Seating 1 L…" at bounding box center [350, 182] width 700 height 324
drag, startPoint x: 369, startPoint y: 196, endPoint x: 357, endPoint y: 193, distance: 12.8
click at [357, 193] on div "Loading... Fitness - Fitness Entry Loading... TV Seating Loading... Seating 1 L…" at bounding box center [350, 182] width 700 height 324
drag, startPoint x: 459, startPoint y: 214, endPoint x: 352, endPoint y: 198, distance: 108.0
click at [352, 198] on div "Loading... Fitness - Fitness Entry Loading... TV Seating Loading... Seating 1 L…" at bounding box center [350, 182] width 700 height 324
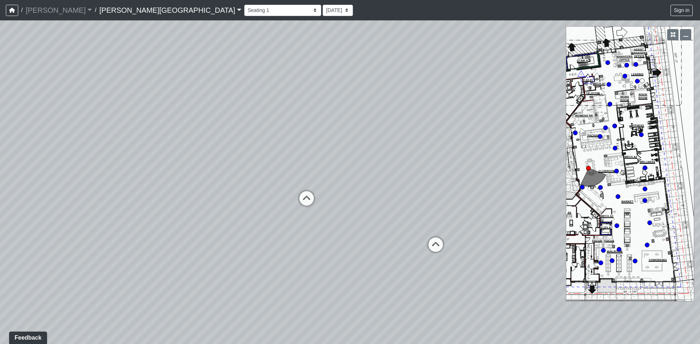
drag, startPoint x: 421, startPoint y: 200, endPoint x: 369, endPoint y: 226, distance: 58.3
click at [369, 226] on div "Loading... Fitness - Fitness Entry Loading... TV Seating Loading... Seating 1 L…" at bounding box center [350, 182] width 700 height 324
drag, startPoint x: 337, startPoint y: 166, endPoint x: 462, endPoint y: 184, distance: 125.8
click at [462, 184] on div "Loading... Fitness - Fitness Entry Loading... TV Seating Loading... Seating 1 L…" at bounding box center [350, 182] width 700 height 324
drag, startPoint x: 358, startPoint y: 143, endPoint x: 458, endPoint y: 173, distance: 104.2
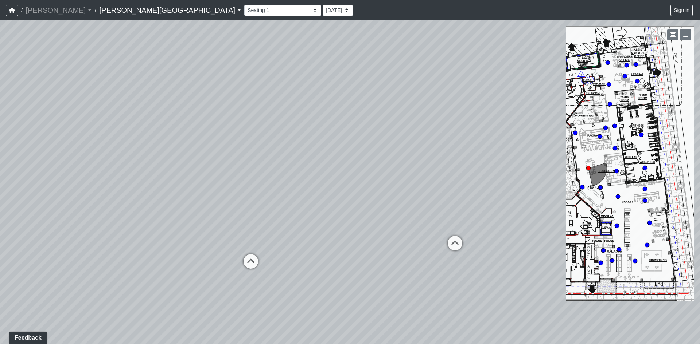
click at [458, 173] on div "Loading... Fitness - Fitness Entry Loading... TV Seating Loading... Seating 1 L…" at bounding box center [350, 182] width 700 height 324
drag, startPoint x: 458, startPoint y: 173, endPoint x: 389, endPoint y: 163, distance: 68.8
click at [389, 163] on div "Loading... Fitness - Fitness Entry Loading... TV Seating Loading... Seating 1 L…" at bounding box center [350, 182] width 700 height 324
drag, startPoint x: 431, startPoint y: 158, endPoint x: 349, endPoint y: 154, distance: 82.1
click at [349, 154] on div "Loading... Fitness - Fitness Entry Loading... TV Seating Loading... Seating 1 L…" at bounding box center [350, 182] width 700 height 324
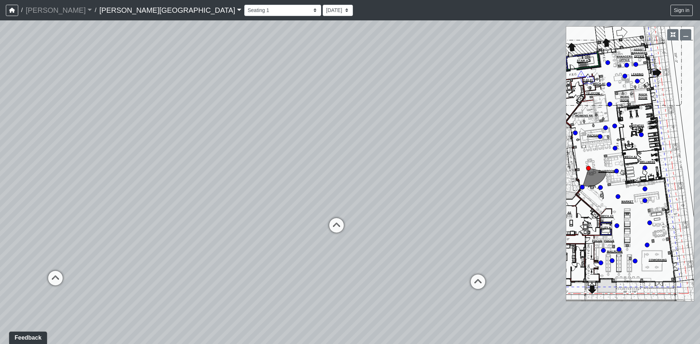
drag, startPoint x: 467, startPoint y: 172, endPoint x: 366, endPoint y: 163, distance: 101.7
click at [366, 163] on div "Loading... Fitness - Fitness Entry Loading... TV Seating Loading... Seating 1 L…" at bounding box center [350, 182] width 700 height 324
drag, startPoint x: 269, startPoint y: 148, endPoint x: 379, endPoint y: 156, distance: 110.3
click at [414, 158] on div "Loading... Fitness - Fitness Entry Loading... TV Seating Loading... Seating 1 L…" at bounding box center [350, 182] width 700 height 324
drag, startPoint x: 288, startPoint y: 151, endPoint x: 363, endPoint y: 134, distance: 77.1
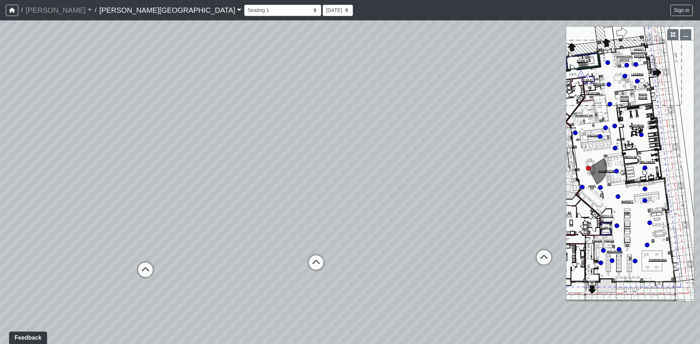
click at [345, 133] on div "Loading... Fitness - Fitness Entry Loading... TV Seating Loading... Seating 1 L…" at bounding box center [350, 182] width 700 height 324
drag, startPoint x: 243, startPoint y: 157, endPoint x: 342, endPoint y: 162, distance: 98.8
click at [326, 157] on div "Loading... Fitness - Fitness Entry Loading... TV Seating Loading... Seating 1 L…" at bounding box center [350, 182] width 700 height 324
click at [332, 169] on div "Loading... Fitness - Fitness Entry Loading... TV Seating Loading... Seating 1 L…" at bounding box center [350, 182] width 700 height 324
drag, startPoint x: 298, startPoint y: 136, endPoint x: 338, endPoint y: 142, distance: 40.3
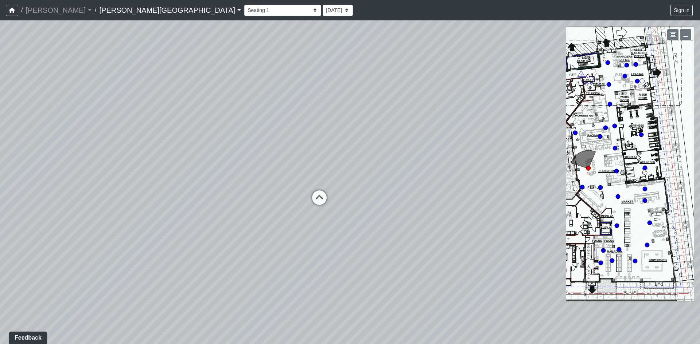
click at [338, 142] on div "Loading... Fitness - Fitness Entry Loading... TV Seating Loading... Seating 1 L…" at bounding box center [350, 182] width 700 height 324
drag, startPoint x: 241, startPoint y: 153, endPoint x: 291, endPoint y: 145, distance: 50.6
click at [291, 145] on div "Loading... Fitness - Fitness Entry Loading... TV Seating Loading... Seating 1 L…" at bounding box center [350, 182] width 700 height 324
click at [354, 189] on icon at bounding box center [358, 198] width 22 height 22
drag, startPoint x: 259, startPoint y: 169, endPoint x: 384, endPoint y: 174, distance: 125.1
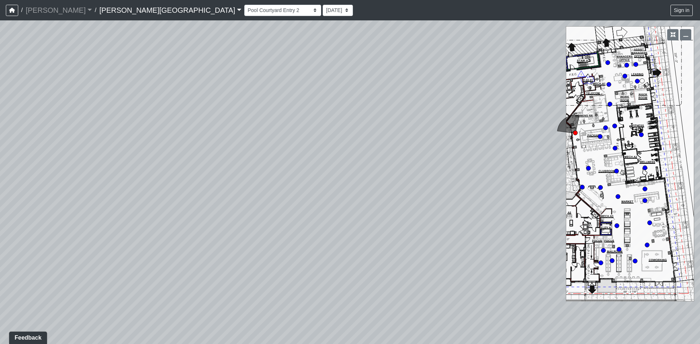
click at [361, 171] on div "Loading... Fitness - Fitness Entry Loading... TV Seating Loading... Seating 1 L…" at bounding box center [350, 182] width 700 height 324
drag, startPoint x: 266, startPoint y: 163, endPoint x: 365, endPoint y: 169, distance: 98.5
click at [365, 169] on div "Loading... Fitness - Fitness Entry Loading... TV Seating Loading... Seating 1 L…" at bounding box center [350, 182] width 700 height 324
drag, startPoint x: 293, startPoint y: 161, endPoint x: 369, endPoint y: 98, distance: 99.1
click at [369, 98] on div "Loading... Fitness - Fitness Entry Loading... TV Seating Loading... Seating 1 L…" at bounding box center [350, 182] width 700 height 324
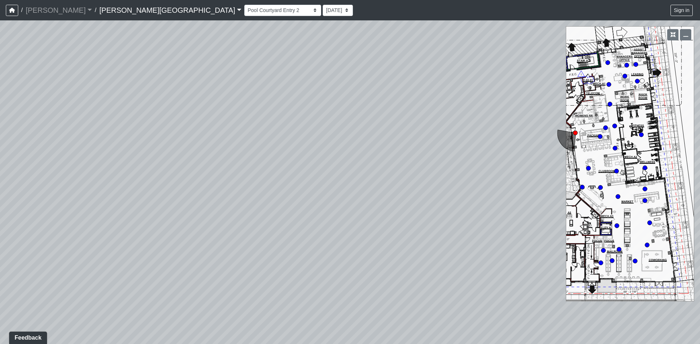
drag, startPoint x: 388, startPoint y: 140, endPoint x: 468, endPoint y: 188, distance: 93.8
click at [468, 188] on div "Loading... Fitness - Fitness Entry Loading... TV Seating Loading... Seating 1 L…" at bounding box center [350, 182] width 700 height 324
drag, startPoint x: 324, startPoint y: 200, endPoint x: 411, endPoint y: 169, distance: 92.1
click at [411, 169] on div "Loading... Fitness - Fitness Entry Loading... TV Seating Loading... Seating 1 L…" at bounding box center [350, 182] width 700 height 324
click at [106, 193] on icon at bounding box center [105, 200] width 22 height 22
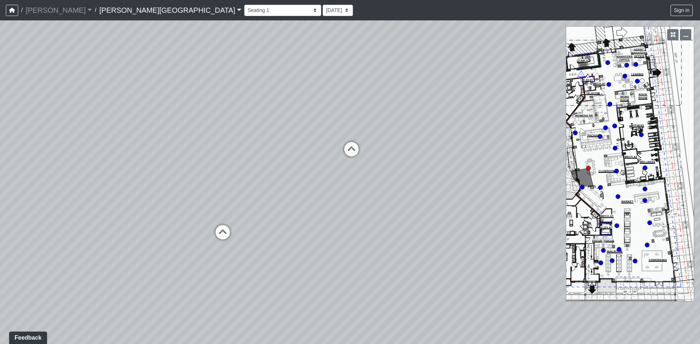
drag, startPoint x: 286, startPoint y: 176, endPoint x: 220, endPoint y: 175, distance: 65.9
click at [232, 176] on div "Loading... Fitness - Fitness Entry Loading... TV Seating Loading... Seating 1 L…" at bounding box center [350, 182] width 700 height 324
drag, startPoint x: 275, startPoint y: 176, endPoint x: 224, endPoint y: 193, distance: 53.6
click at [224, 193] on div "Loading... Fitness - Fitness Entry Loading... TV Seating Loading... Seating 1 L…" at bounding box center [350, 182] width 700 height 324
click at [352, 180] on div "Loading... Fitness - Fitness Entry Loading... TV Seating Loading... Seating 1 L…" at bounding box center [350, 182] width 700 height 324
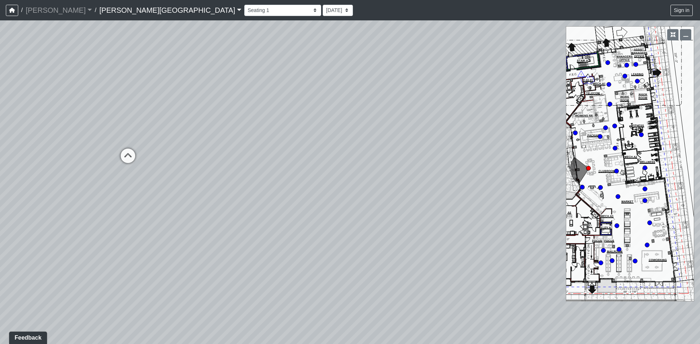
drag, startPoint x: 317, startPoint y: 181, endPoint x: 380, endPoint y: 176, distance: 63.2
click at [349, 173] on div "Loading... Fitness - Fitness Entry Loading... TV Seating Loading... Seating 1 L…" at bounding box center [350, 182] width 700 height 324
drag, startPoint x: 280, startPoint y: 173, endPoint x: 369, endPoint y: 194, distance: 91.6
click at [354, 188] on div "Loading... Fitness - Fitness Entry Loading... TV Seating Loading... Seating 1 L…" at bounding box center [350, 182] width 700 height 324
click at [350, 197] on div "Loading... Fitness - Fitness Entry Loading... TV Seating Loading... Seating 1 L…" at bounding box center [350, 182] width 700 height 324
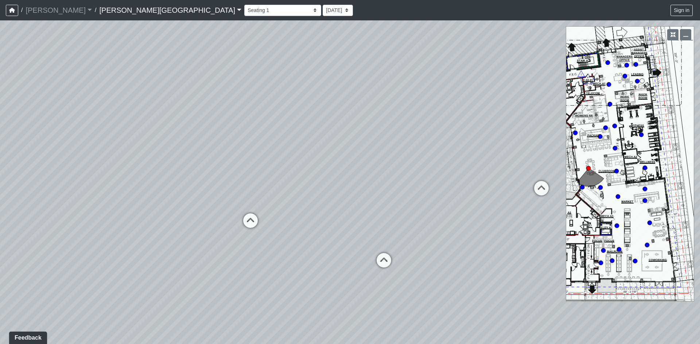
drag, startPoint x: 163, startPoint y: 156, endPoint x: 317, endPoint y: 178, distance: 155.6
click at [317, 178] on div "Loading... Fitness - Fitness Entry Loading... TV Seating Loading... Seating 1 L…" at bounding box center [350, 182] width 700 height 324
drag, startPoint x: 197, startPoint y: 163, endPoint x: 301, endPoint y: 172, distance: 104.2
click at [301, 172] on div "Loading... Fitness - Fitness Entry Loading... TV Seating Loading... Seating 1 L…" at bounding box center [350, 182] width 700 height 324
drag, startPoint x: 212, startPoint y: 171, endPoint x: 337, endPoint y: 151, distance: 126.9
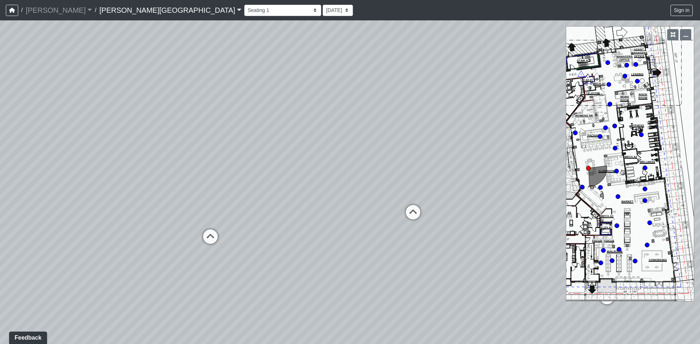
click at [337, 151] on div "Loading... Fitness - Fitness Entry Loading... TV Seating Loading... Seating 1 L…" at bounding box center [350, 182] width 700 height 324
drag, startPoint x: 228, startPoint y: 168, endPoint x: 349, endPoint y: 162, distance: 120.4
click at [316, 162] on div "Loading... Fitness - Fitness Entry Loading... TV Seating Loading... Seating 1 L…" at bounding box center [350, 182] width 700 height 324
drag, startPoint x: 297, startPoint y: 148, endPoint x: 373, endPoint y: 154, distance: 76.1
click at [354, 152] on div "Loading... Fitness - Fitness Entry Loading... TV Seating Loading... Seating 1 L…" at bounding box center [350, 182] width 700 height 324
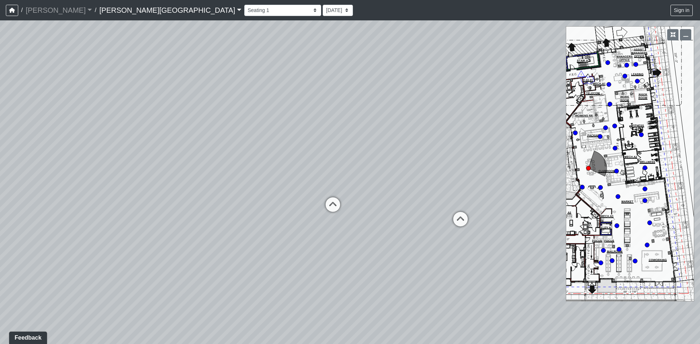
drag, startPoint x: 276, startPoint y: 149, endPoint x: 364, endPoint y: 151, distance: 87.8
click at [364, 151] on div "Loading... Fitness - Fitness Entry Loading... TV Seating Loading... Seating 1 L…" at bounding box center [350, 182] width 700 height 324
drag, startPoint x: 113, startPoint y: 124, endPoint x: 323, endPoint y: 136, distance: 210.2
click at [323, 136] on div "Loading... Fitness - Fitness Entry Loading... TV Seating Loading... Seating 1 L…" at bounding box center [350, 182] width 700 height 324
click at [251, 143] on div "Loading... Fitness - Fitness Entry Loading... TV Seating Loading... Seating 1 L…" at bounding box center [350, 182] width 700 height 324
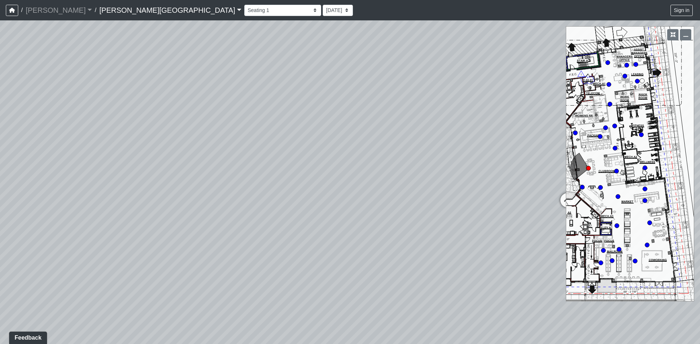
drag, startPoint x: 261, startPoint y: 146, endPoint x: 173, endPoint y: 143, distance: 87.1
click at [172, 141] on div "Loading... Fitness - Fitness Entry Loading... TV Seating Loading... Seating 1 L…" at bounding box center [350, 182] width 700 height 324
drag, startPoint x: 282, startPoint y: 141, endPoint x: 199, endPoint y: 140, distance: 83.8
click at [199, 140] on div "Loading... Fitness - Fitness Entry Loading... TV Seating Loading... Seating 1 L…" at bounding box center [350, 182] width 700 height 324
drag, startPoint x: 296, startPoint y: 148, endPoint x: 207, endPoint y: 144, distance: 89.0
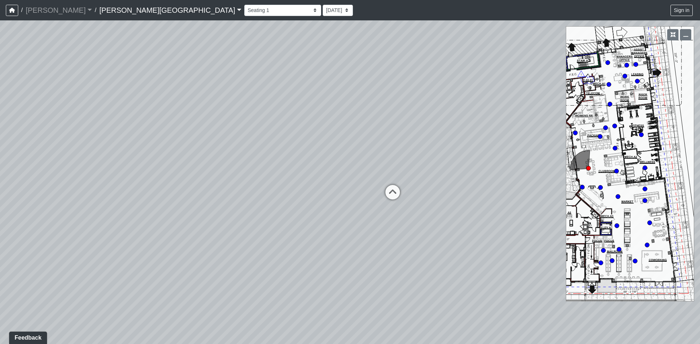
click at [208, 144] on div "Loading... Fitness - Fitness Entry Loading... TV Seating Loading... Seating 1 L…" at bounding box center [350, 182] width 700 height 324
drag, startPoint x: 302, startPoint y: 146, endPoint x: 330, endPoint y: 148, distance: 28.5
click at [320, 146] on div "Loading... Fitness - Fitness Entry Loading... TV Seating Loading... Seating 1 L…" at bounding box center [350, 182] width 700 height 324
drag, startPoint x: 226, startPoint y: 131, endPoint x: 317, endPoint y: 159, distance: 94.6
click at [308, 158] on div "Loading... Fitness - Fitness Entry Loading... TV Seating Loading... Seating 1 L…" at bounding box center [350, 182] width 700 height 324
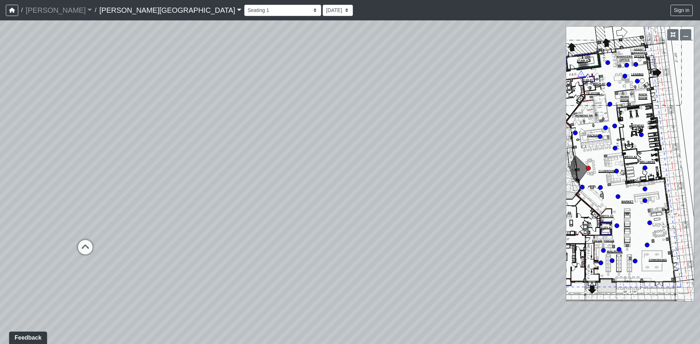
drag, startPoint x: 201, startPoint y: 157, endPoint x: 305, endPoint y: 139, distance: 104.7
click at [276, 139] on div "Loading... Fitness - Fitness Entry Loading... TV Seating Loading... Seating 1 L…" at bounding box center [350, 182] width 700 height 324
click at [247, 145] on div "Loading... Fitness - Fitness Entry Loading... TV Seating Loading... Seating 1 L…" at bounding box center [350, 182] width 700 height 324
drag, startPoint x: 209, startPoint y: 162, endPoint x: 275, endPoint y: 160, distance: 66.0
click at [267, 152] on div "Loading... Fitness - Fitness Entry Loading... TV Seating Loading... Seating 1 L…" at bounding box center [350, 182] width 700 height 324
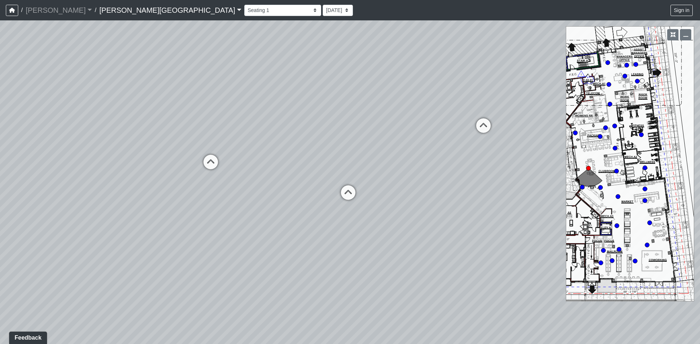
drag, startPoint x: 233, startPoint y: 158, endPoint x: 293, endPoint y: 164, distance: 60.8
click at [273, 158] on div "Loading... Fitness - Fitness Entry Loading... TV Seating Loading... Seating 1 L…" at bounding box center [350, 182] width 700 height 324
drag, startPoint x: 188, startPoint y: 161, endPoint x: 318, endPoint y: 177, distance: 130.8
click at [285, 168] on div "Loading... Fitness - Fitness Entry Loading... TV Seating Loading... Seating 1 L…" at bounding box center [350, 182] width 700 height 324
drag, startPoint x: 335, startPoint y: 175, endPoint x: 385, endPoint y: 177, distance: 50.3
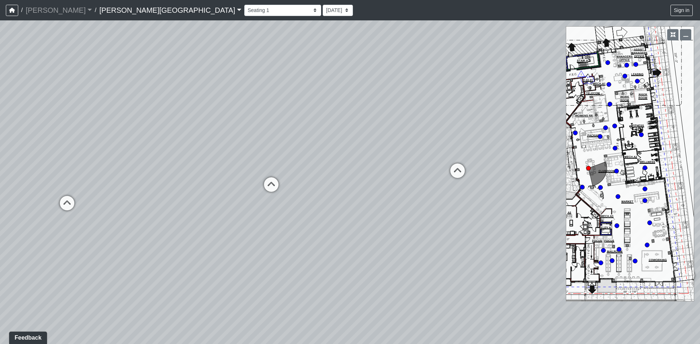
click at [423, 173] on div "Loading... Fitness - Fitness Entry Loading... TV Seating Loading... Seating 1 L…" at bounding box center [350, 182] width 700 height 324
drag, startPoint x: 266, startPoint y: 136, endPoint x: 297, endPoint y: 135, distance: 30.6
click at [297, 135] on div "Loading... Fitness - Fitness Entry Loading... TV Seating Loading... Seating 1 L…" at bounding box center [350, 182] width 700 height 324
drag, startPoint x: 220, startPoint y: 138, endPoint x: 279, endPoint y: 152, distance: 61.1
click at [365, 137] on div "Loading... Fitness - Fitness Entry Loading... TV Seating Loading... Seating 1 L…" at bounding box center [350, 182] width 700 height 324
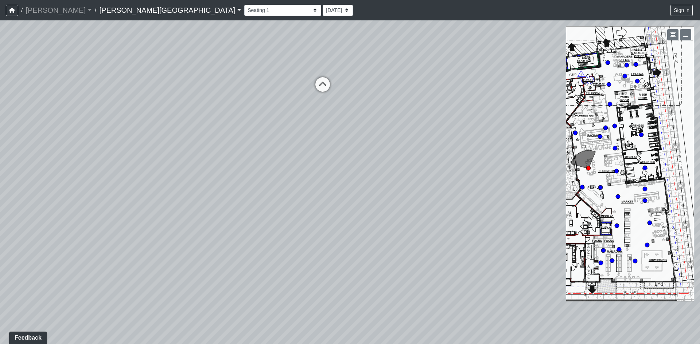
click at [367, 146] on div "Loading... Fitness - Fitness Entry Loading... TV Seating Loading... Seating 1 L…" at bounding box center [350, 182] width 700 height 324
click at [388, 158] on div "Loading... Fitness - Fitness Entry Loading... TV Seating Loading... Seating 1 L…" at bounding box center [350, 182] width 700 height 324
drag, startPoint x: 206, startPoint y: 162, endPoint x: 358, endPoint y: 189, distance: 154.2
click at [339, 183] on div "Loading... Fitness - Fitness Entry Loading... TV Seating Loading... Seating 1 L…" at bounding box center [350, 182] width 700 height 324
drag, startPoint x: 529, startPoint y: 184, endPoint x: 331, endPoint y: 168, distance: 198.8
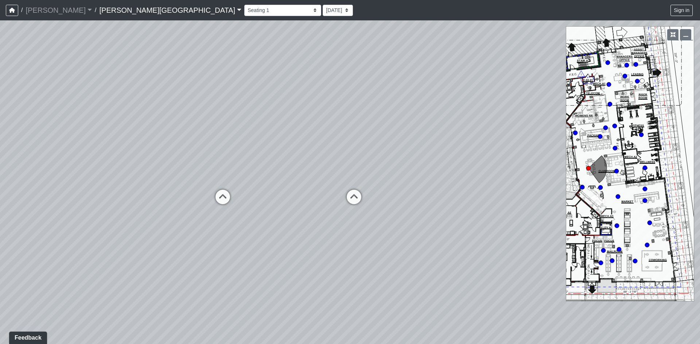
click at [331, 168] on div "Loading... Fitness - Fitness Entry Loading... TV Seating Loading... Seating 1 L…" at bounding box center [350, 182] width 700 height 324
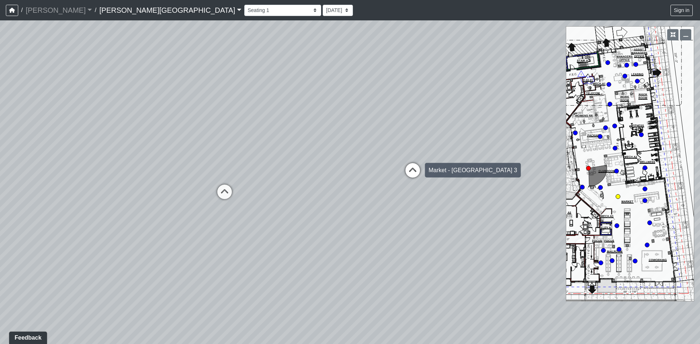
drag, startPoint x: 412, startPoint y: 169, endPoint x: 403, endPoint y: 171, distance: 8.9
click at [411, 169] on icon at bounding box center [412, 174] width 22 height 22
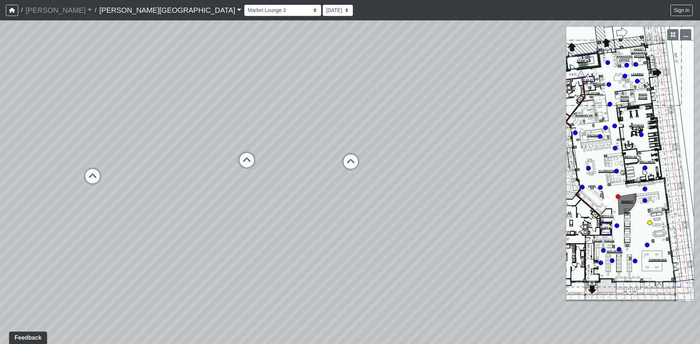
drag, startPoint x: 354, startPoint y: 160, endPoint x: 391, endPoint y: 161, distance: 36.5
click at [361, 161] on div "Loading... Coworking - Coworking Seating 3" at bounding box center [351, 162] width 22 height 22
click at [302, 160] on div "Loading... Fitness - Fitness Entry Loading... TV Seating Loading... Seating 1 L…" at bounding box center [350, 182] width 700 height 324
drag, startPoint x: 425, startPoint y: 167, endPoint x: 318, endPoint y: 157, distance: 107.6
click at [307, 153] on div "Loading... Fitness - Fitness Entry Loading... TV Seating Loading... Seating 1 L…" at bounding box center [350, 182] width 700 height 324
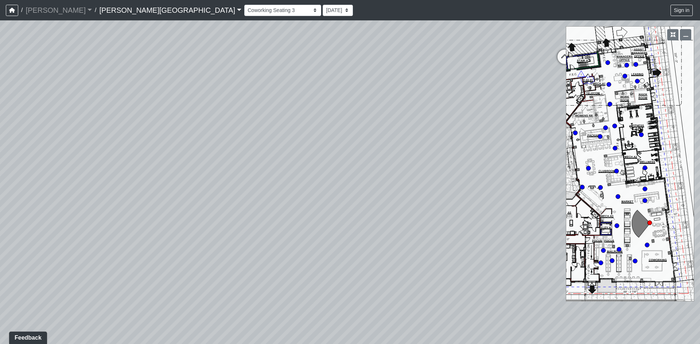
drag, startPoint x: 325, startPoint y: 110, endPoint x: 327, endPoint y: 173, distance: 62.4
click at [327, 174] on div "Loading... Fitness - Fitness Entry Loading... TV Seating Loading... Seating 1 L…" at bounding box center [350, 182] width 700 height 324
drag, startPoint x: 290, startPoint y: 145, endPoint x: 309, endPoint y: 162, distance: 25.8
click at [309, 162] on div "Loading... Fitness - Fitness Entry Loading... TV Seating Loading... Seating 1 L…" at bounding box center [350, 182] width 700 height 324
drag, startPoint x: 353, startPoint y: 135, endPoint x: 355, endPoint y: 158, distance: 23.4
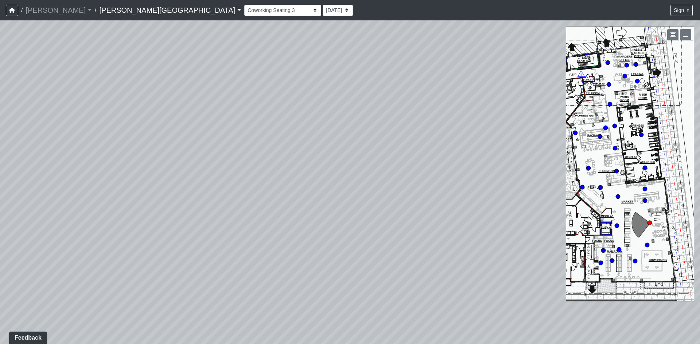
click at [355, 158] on div "Loading... Fitness - Fitness Entry Loading... TV Seating Loading... Seating 1 L…" at bounding box center [350, 182] width 700 height 324
drag, startPoint x: 352, startPoint y: 168, endPoint x: 352, endPoint y: 174, distance: 6.2
click at [352, 175] on div "Loading... Fitness - Fitness Entry Loading... TV Seating Loading... Seating 1 L…" at bounding box center [350, 182] width 700 height 324
drag, startPoint x: 168, startPoint y: 197, endPoint x: 209, endPoint y: 199, distance: 41.6
click at [219, 198] on div "Loading... Fitness - Fitness Entry Loading... TV Seating Loading... Seating 1 L…" at bounding box center [350, 182] width 700 height 324
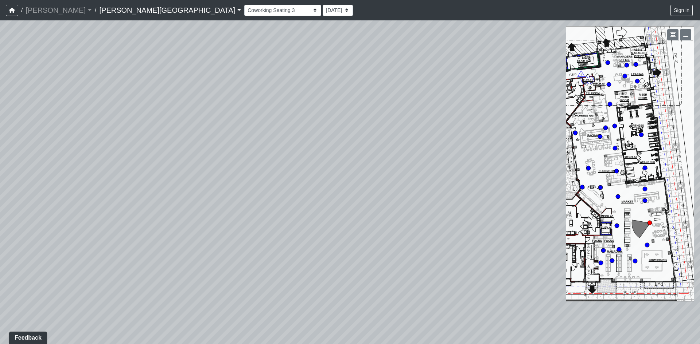
drag, startPoint x: 137, startPoint y: 192, endPoint x: 185, endPoint y: 180, distance: 48.9
click at [205, 193] on div "Loading... Fitness - Fitness Entry Loading... TV Seating Loading... Seating 1 L…" at bounding box center [350, 182] width 700 height 324
drag, startPoint x: 197, startPoint y: 178, endPoint x: 260, endPoint y: 184, distance: 62.9
click at [254, 182] on div "Loading... Fitness - Fitness Entry Loading... TV Seating Loading... Seating 1 L…" at bounding box center [350, 182] width 700 height 324
drag, startPoint x: 259, startPoint y: 150, endPoint x: 227, endPoint y: 157, distance: 32.0
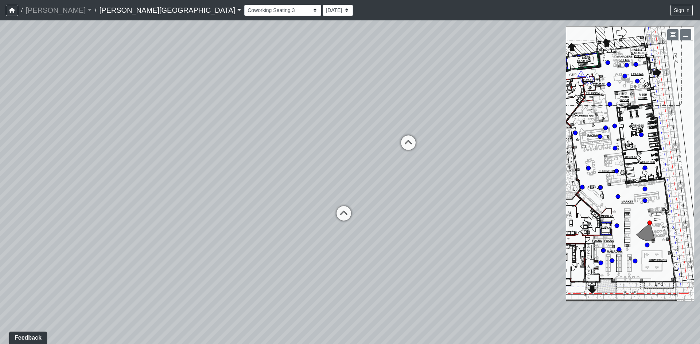
click at [228, 157] on div "Loading... Fitness - Fitness Entry Loading... TV Seating Loading... Seating 1 L…" at bounding box center [350, 182] width 700 height 324
click at [286, 134] on div "Loading... Fitness - Fitness Entry Loading... TV Seating Loading... Seating 1 L…" at bounding box center [350, 182] width 700 height 324
drag, startPoint x: 267, startPoint y: 120, endPoint x: 377, endPoint y: 130, distance: 110.6
click at [357, 125] on div "Loading... Fitness - Fitness Entry Loading... TV Seating Loading... Seating 1 L…" at bounding box center [350, 182] width 700 height 324
click at [355, 181] on div "Loading... Fitness - Fitness Entry Loading... TV Seating Loading... Seating 1 L…" at bounding box center [350, 182] width 700 height 324
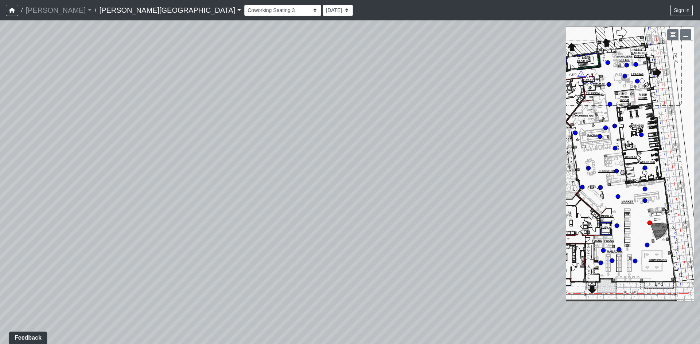
drag, startPoint x: 358, startPoint y: 155, endPoint x: 307, endPoint y: 159, distance: 51.2
click at [317, 154] on div "Loading... Fitness - Fitness Entry Loading... TV Seating Loading... Seating 1 L…" at bounding box center [350, 182] width 700 height 324
click at [310, 158] on div "Loading... Fitness - Fitness Entry Loading... TV Seating Loading... Seating 1 L…" at bounding box center [350, 182] width 700 height 324
click at [268, 155] on div "Loading... Fitness - Fitness Entry Loading... TV Seating Loading... Seating 1 L…" at bounding box center [350, 182] width 700 height 324
drag, startPoint x: 349, startPoint y: 166, endPoint x: 250, endPoint y: 167, distance: 99.8
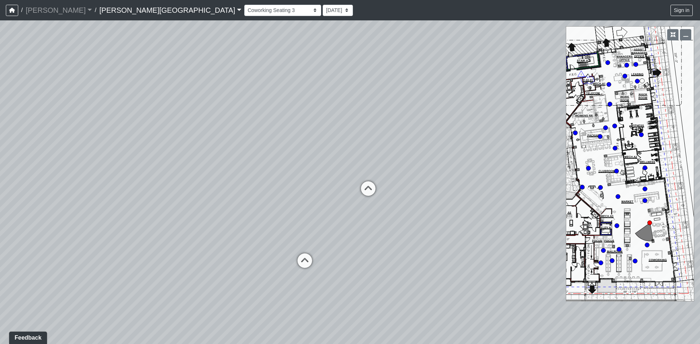
click at [259, 163] on div "Loading... Fitness - Fitness Entry Loading... TV Seating Loading... Seating 1 L…" at bounding box center [350, 182] width 700 height 324
click at [312, 159] on div "Loading... Fitness - Fitness Entry Loading... TV Seating Loading... Seating 1 L…" at bounding box center [350, 182] width 700 height 324
drag, startPoint x: 341, startPoint y: 166, endPoint x: 251, endPoint y: 162, distance: 90.4
click at [263, 161] on div "Loading... Fitness - Fitness Entry Loading... TV Seating Loading... Seating 1 L…" at bounding box center [350, 182] width 700 height 324
drag, startPoint x: 289, startPoint y: 163, endPoint x: 256, endPoint y: 161, distance: 33.6
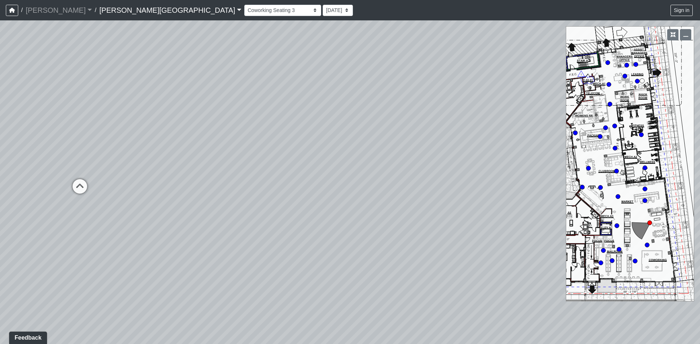
click at [262, 161] on div "Loading... Fitness - Fitness Entry Loading... TV Seating Loading... Seating 1 L…" at bounding box center [350, 182] width 700 height 324
click at [265, 157] on div "Loading... Fitness - Fitness Entry Loading... TV Seating Loading... Seating 1 L…" at bounding box center [350, 182] width 700 height 324
click at [257, 158] on div "Loading... Fitness - Fitness Entry Loading... TV Seating Loading... Seating 1 L…" at bounding box center [350, 182] width 700 height 324
click at [296, 215] on div "Loading... Fitness - Fitness Entry Loading... TV Seating Loading... Seating 1 L…" at bounding box center [350, 182] width 700 height 324
click at [276, 242] on div "Loading... Fitness - Fitness Entry Loading... TV Seating Loading... Seating 1 L…" at bounding box center [350, 182] width 700 height 324
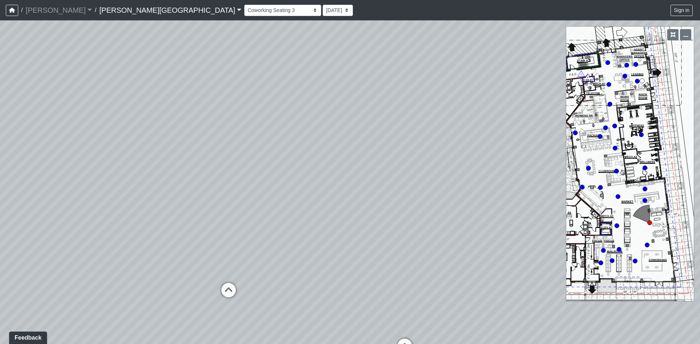
click at [283, 199] on div "Loading... Fitness - Fitness Entry Loading... TV Seating Loading... Seating 1 L…" at bounding box center [350, 182] width 700 height 324
drag, startPoint x: 300, startPoint y: 153, endPoint x: 179, endPoint y: 156, distance: 120.6
click at [184, 151] on div "Loading... Fitness - Fitness Entry Loading... TV Seating Loading... Seating 1 L…" at bounding box center [350, 182] width 700 height 324
drag, startPoint x: 185, startPoint y: 158, endPoint x: 341, endPoint y: 121, distance: 160.7
click at [304, 128] on div "Loading... Fitness - Fitness Entry Loading... TV Seating Loading... Seating 1 L…" at bounding box center [350, 182] width 700 height 324
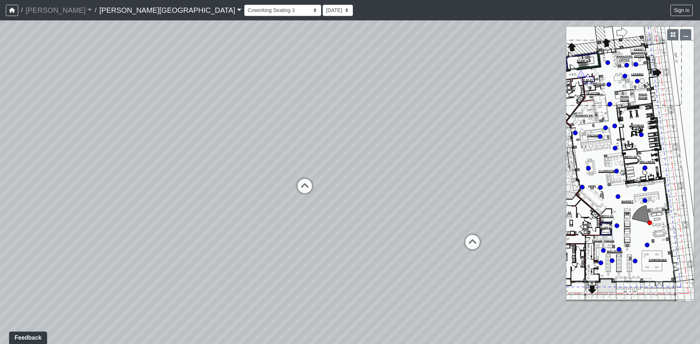
drag, startPoint x: 204, startPoint y: 150, endPoint x: 367, endPoint y: 142, distance: 163.1
click at [306, 141] on div "Loading... Fitness - Fitness Entry Loading... TV Seating Loading... Seating 1 L…" at bounding box center [350, 182] width 700 height 324
drag, startPoint x: 297, startPoint y: 146, endPoint x: 1, endPoint y: 140, distance: 295.9
click at [17, 140] on div "Loading... Fitness - Fitness Entry Loading... TV Seating Loading... Seating 1 L…" at bounding box center [350, 182] width 700 height 324
drag, startPoint x: 110, startPoint y: 131, endPoint x: 199, endPoint y: 160, distance: 93.7
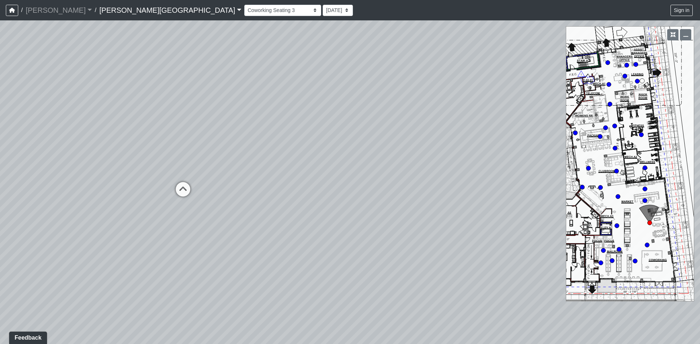
click at [193, 157] on div "Loading... Fitness - Fitness Entry Loading... TV Seating Loading... Seating 1 L…" at bounding box center [350, 182] width 700 height 324
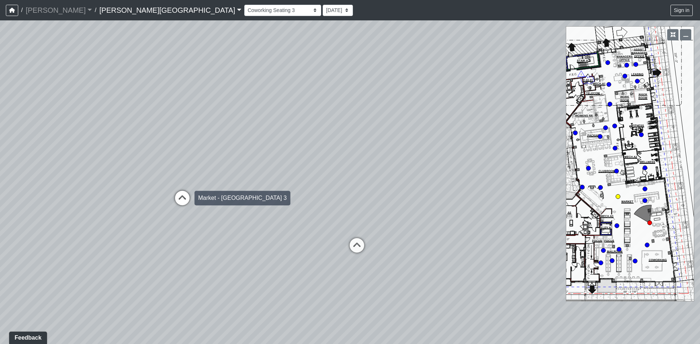
click at [178, 203] on icon at bounding box center [182, 202] width 22 height 22
select select "8eGugpUJ7mA5qJDwsm4SsZ"
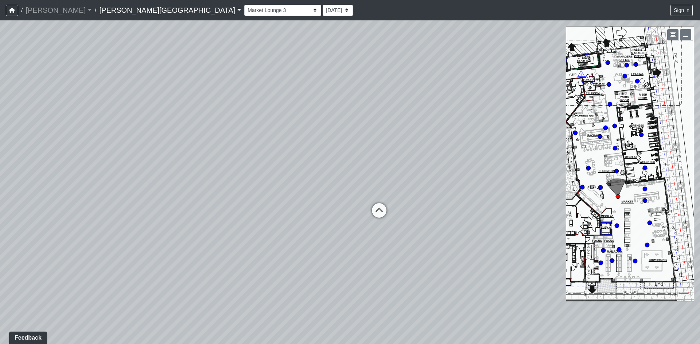
drag, startPoint x: 317, startPoint y: 149, endPoint x: 380, endPoint y: 164, distance: 64.4
click at [384, 163] on div "Loading... Fitness - Fitness Entry Loading... TV Seating Loading... Seating 1 L…" at bounding box center [350, 182] width 700 height 324
drag, startPoint x: 228, startPoint y: 147, endPoint x: 420, endPoint y: 147, distance: 191.3
click at [412, 145] on div "Loading... Fitness - Fitness Entry Loading... TV Seating Loading... Seating 1 L…" at bounding box center [350, 182] width 700 height 324
drag, startPoint x: 320, startPoint y: 175, endPoint x: 305, endPoint y: 150, distance: 28.1
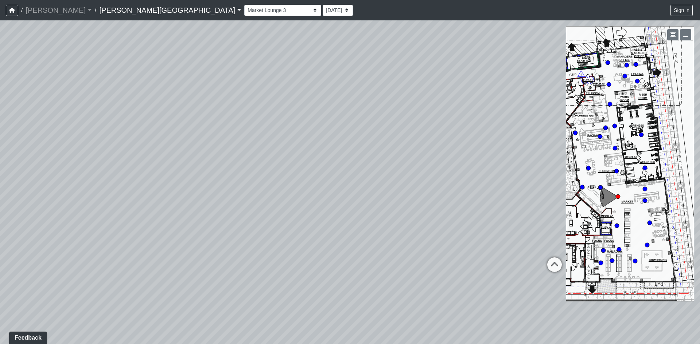
click at [305, 150] on div "Loading... Fitness - Fitness Entry Loading... TV Seating Loading... Seating 1 L…" at bounding box center [350, 182] width 700 height 324
drag, startPoint x: 330, startPoint y: 143, endPoint x: 332, endPoint y: 183, distance: 39.4
click at [332, 183] on div "Loading... Fitness - Fitness Entry Loading... TV Seating Loading... Seating 1 L…" at bounding box center [350, 182] width 700 height 324
drag, startPoint x: 328, startPoint y: 120, endPoint x: 306, endPoint y: 191, distance: 74.0
click at [306, 191] on div "Loading... Fitness - Fitness Entry Loading... TV Seating Loading... Seating 1 L…" at bounding box center [350, 182] width 700 height 324
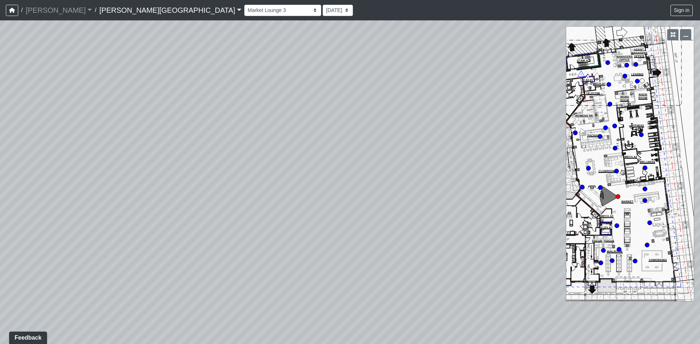
click at [301, 166] on div "Loading... Fitness - Fitness Entry Loading... TV Seating Loading... Seating 1 L…" at bounding box center [350, 182] width 700 height 324
drag, startPoint x: 297, startPoint y: 185, endPoint x: 203, endPoint y: 175, distance: 94.9
click at [227, 174] on div "Loading... Fitness - Fitness Entry Loading... TV Seating Loading... Seating 1 L…" at bounding box center [350, 182] width 700 height 324
drag, startPoint x: 279, startPoint y: 176, endPoint x: 224, endPoint y: 176, distance: 55.4
click at [240, 173] on div "Loading... Fitness - Fitness Entry Loading... TV Seating Loading... Seating 1 L…" at bounding box center [350, 182] width 700 height 324
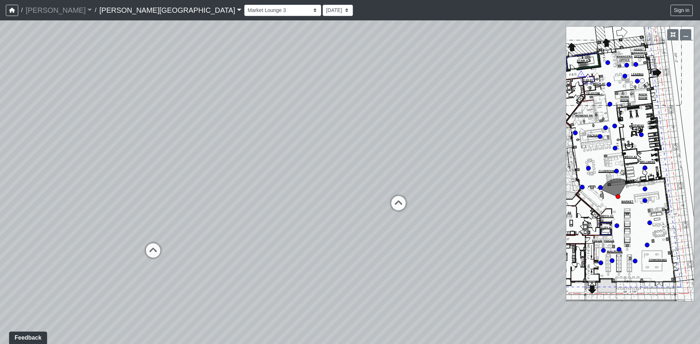
drag, startPoint x: 229, startPoint y: 185, endPoint x: 367, endPoint y: 181, distance: 138.1
click at [367, 181] on div "Loading... Fitness - Fitness Entry Loading... TV Seating Loading... Seating 1 L…" at bounding box center [350, 182] width 700 height 324
click at [321, 166] on div "Loading... Fitness - Fitness Entry Loading... TV Seating Loading... Seating 1 L…" at bounding box center [350, 182] width 700 height 324
drag, startPoint x: 297, startPoint y: 158, endPoint x: 289, endPoint y: 162, distance: 9.0
click at [321, 158] on div "Loading... Fitness - Fitness Entry Loading... TV Seating Loading... Seating 1 L…" at bounding box center [350, 182] width 700 height 324
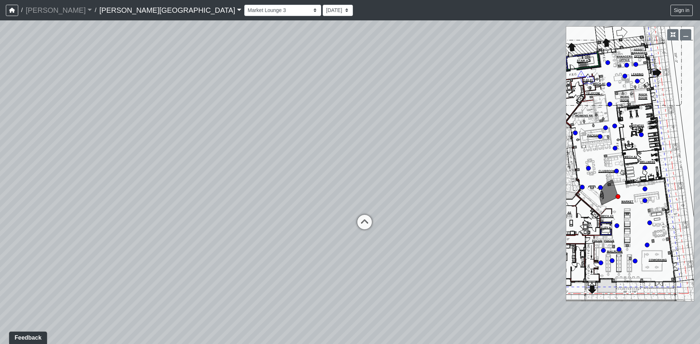
drag, startPoint x: 248, startPoint y: 156, endPoint x: 304, endPoint y: 168, distance: 56.6
click at [290, 156] on div "Loading... Fitness - Fitness Entry Loading... TV Seating Loading... Seating 1 L…" at bounding box center [350, 182] width 700 height 324
click at [293, 168] on div "Loading... Fitness - Fitness Entry Loading... TV Seating Loading... Seating 1 L…" at bounding box center [350, 182] width 700 height 324
drag, startPoint x: 284, startPoint y: 168, endPoint x: 270, endPoint y: 169, distance: 14.3
click at [315, 166] on div "Loading... Fitness - Fitness Entry Loading... TV Seating Loading... Seating 1 L…" at bounding box center [350, 182] width 700 height 324
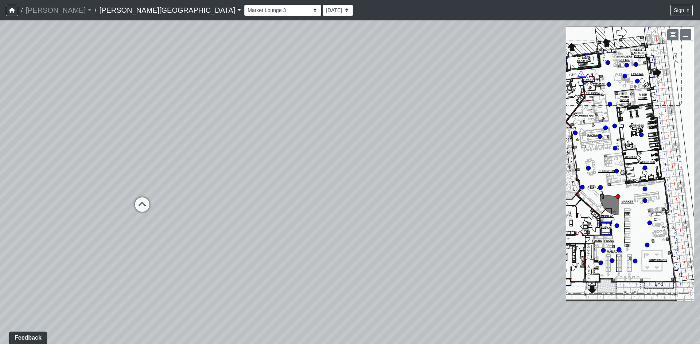
drag, startPoint x: 265, startPoint y: 163, endPoint x: 314, endPoint y: 174, distance: 50.8
click at [322, 165] on div "Loading... Fitness - Fitness Entry Loading... TV Seating Loading... Seating 1 L…" at bounding box center [350, 182] width 700 height 324
drag, startPoint x: 205, startPoint y: 144, endPoint x: 349, endPoint y: 169, distance: 146.4
click at [339, 166] on div "Loading... Fitness - Fitness Entry Loading... TV Seating Loading... Seating 1 L…" at bounding box center [350, 182] width 700 height 324
drag, startPoint x: 276, startPoint y: 161, endPoint x: 318, endPoint y: 154, distance: 42.4
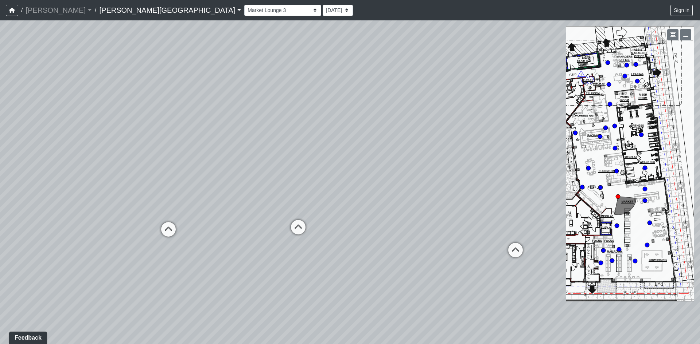
click at [314, 154] on div "Loading... Fitness - Fitness Entry Loading... TV Seating Loading... Seating 1 L…" at bounding box center [350, 182] width 700 height 324
